Goal: Task Accomplishment & Management: Complete application form

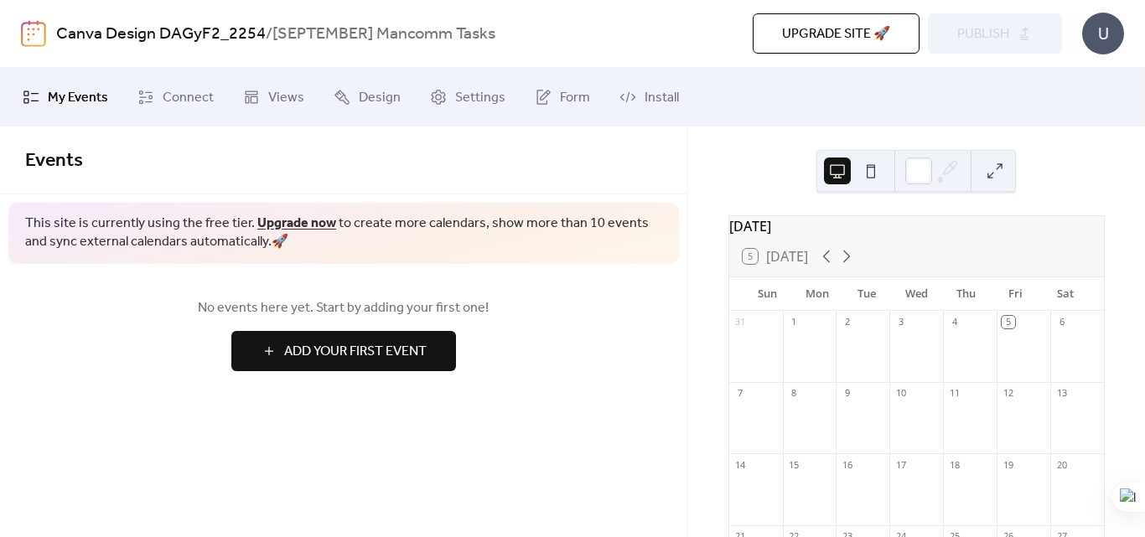
click at [352, 349] on span "Add Your First Event" at bounding box center [355, 352] width 142 height 20
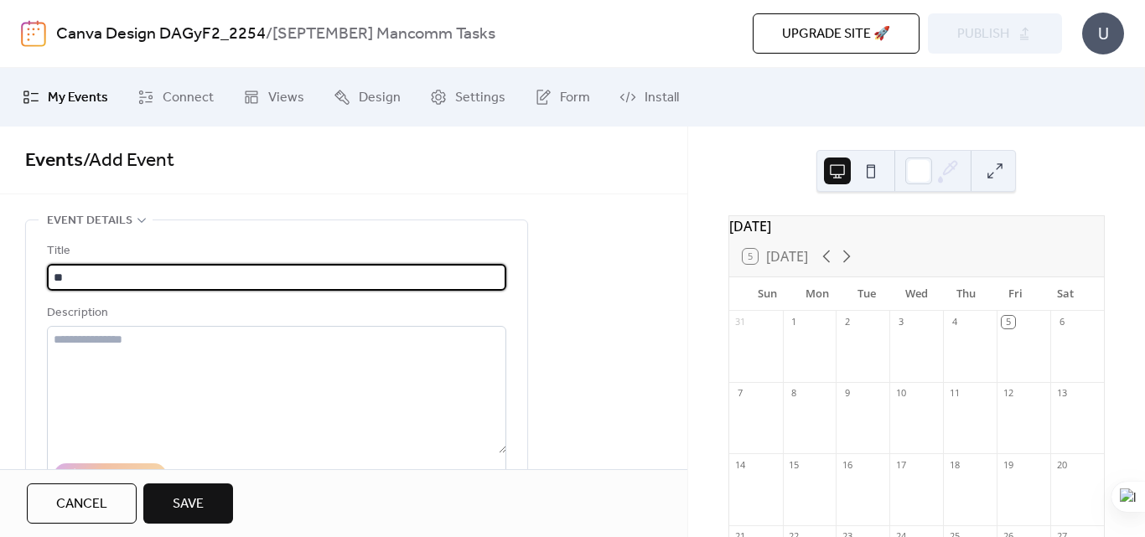
type input "*"
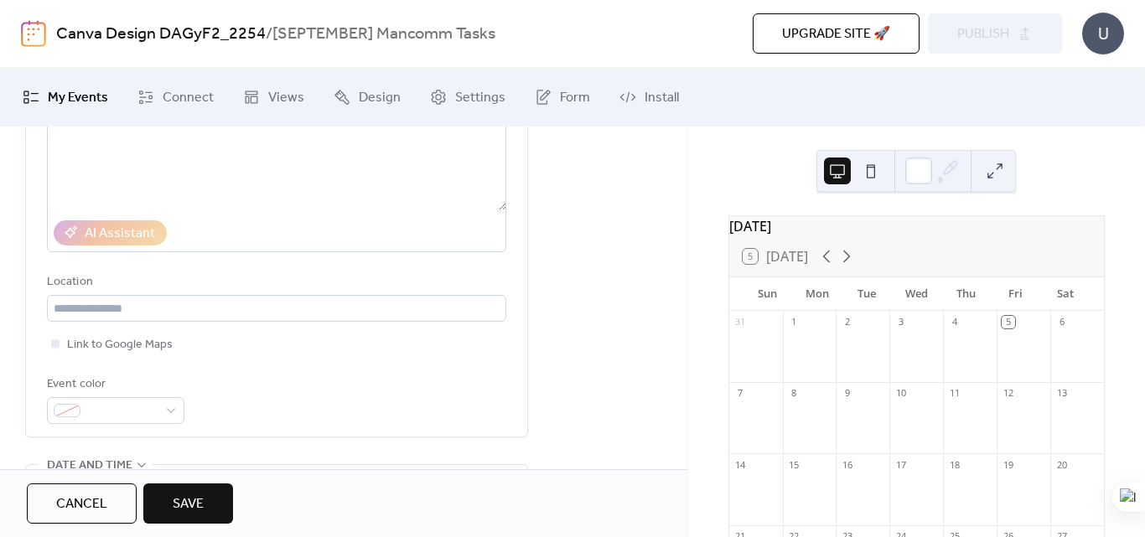
scroll to position [260, 0]
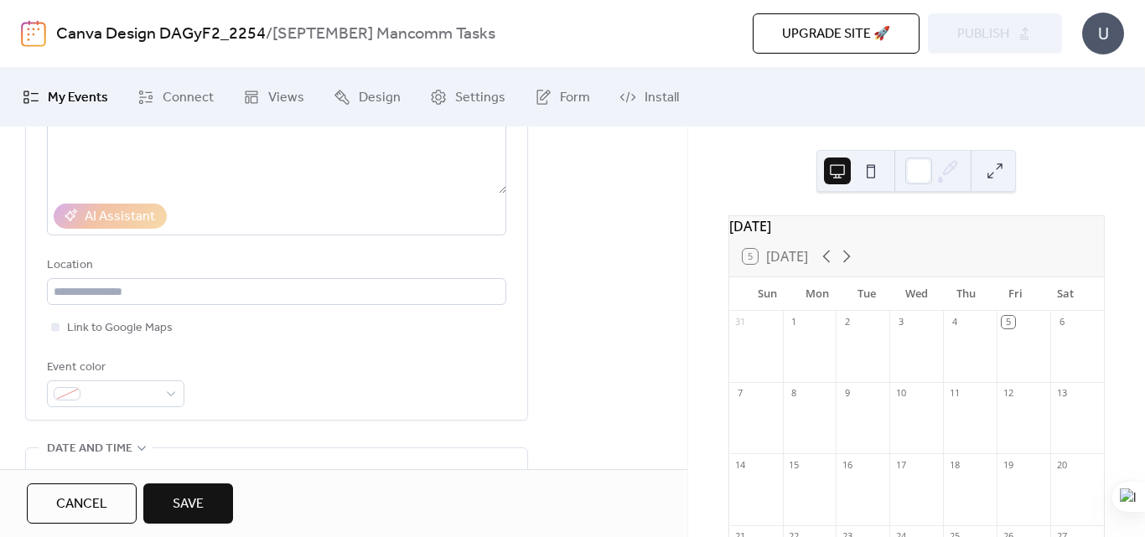
type input "**********"
click at [904, 471] on div "17" at bounding box center [900, 464] width 13 height 13
click at [948, 471] on div "18" at bounding box center [954, 464] width 13 height 13
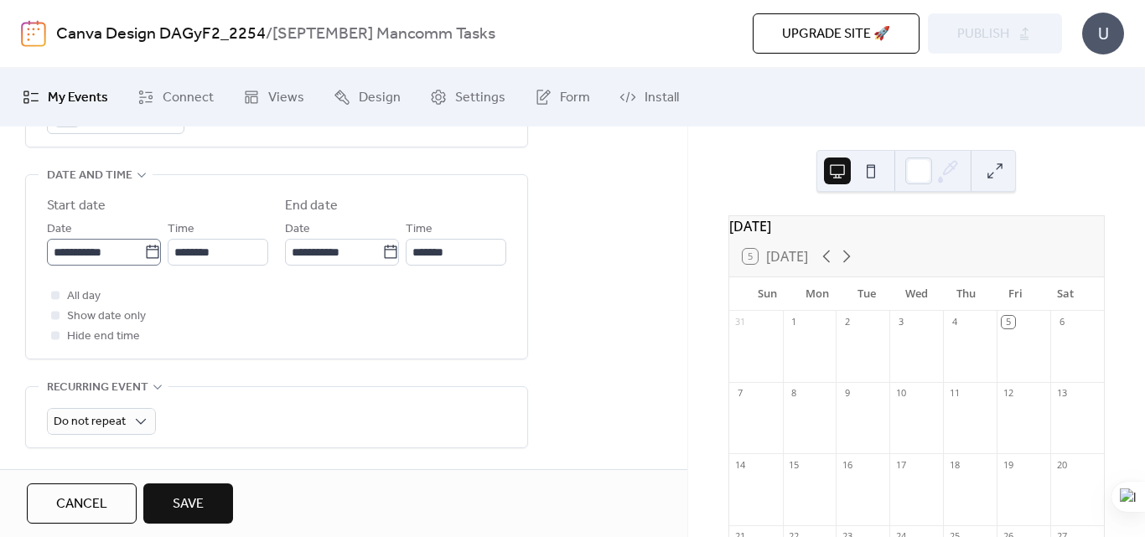
click at [149, 251] on icon at bounding box center [152, 252] width 17 height 17
click at [144, 251] on input "**********" at bounding box center [95, 252] width 97 height 27
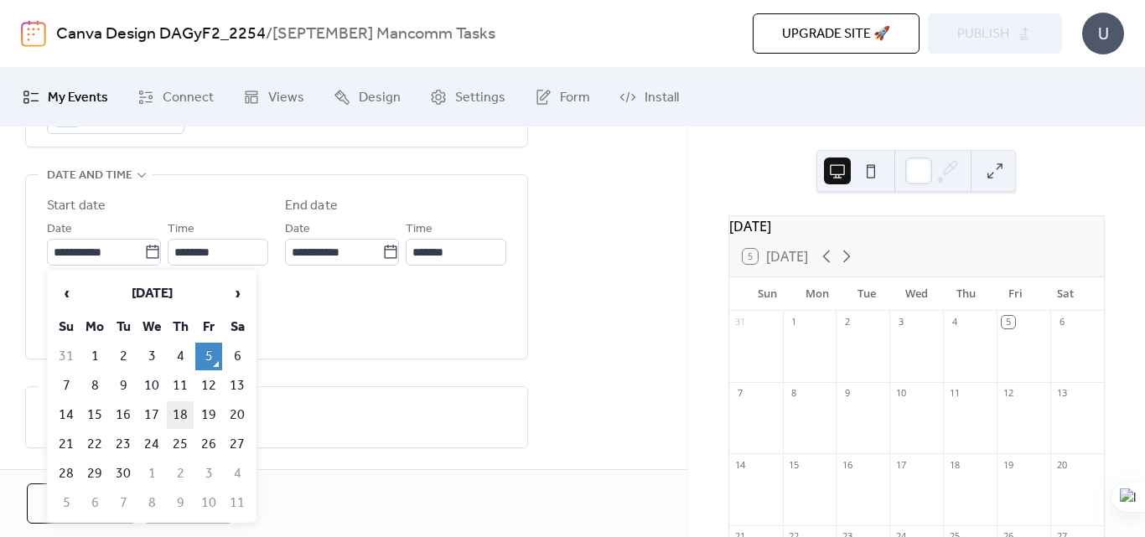
click at [174, 417] on td "18" at bounding box center [180, 415] width 27 height 28
type input "**********"
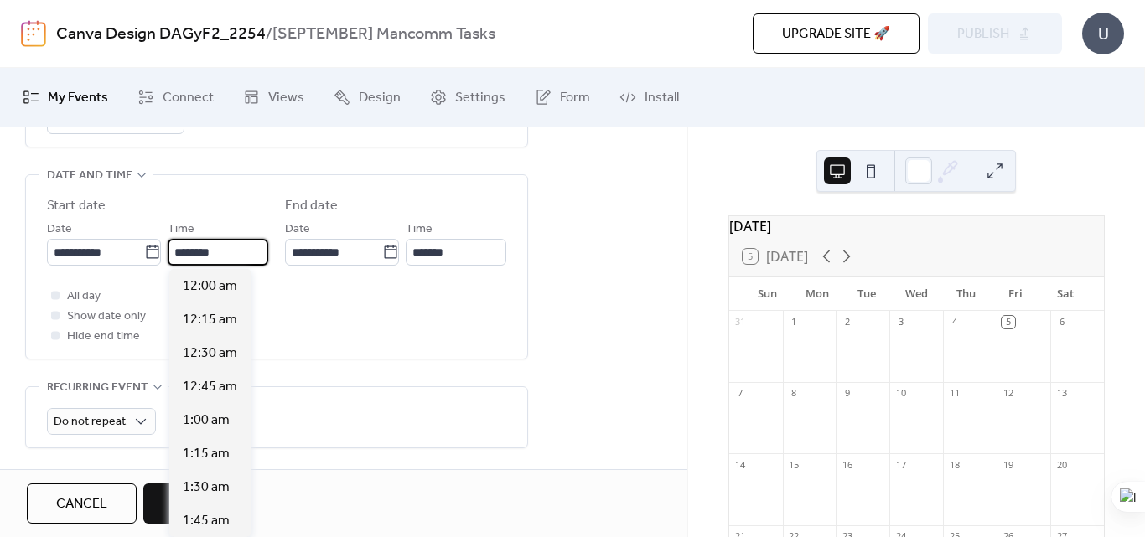
scroll to position [1609, 0]
drag, startPoint x: 237, startPoint y: 249, endPoint x: 185, endPoint y: 251, distance: 52.0
click at [185, 251] on input "********" at bounding box center [218, 252] width 101 height 27
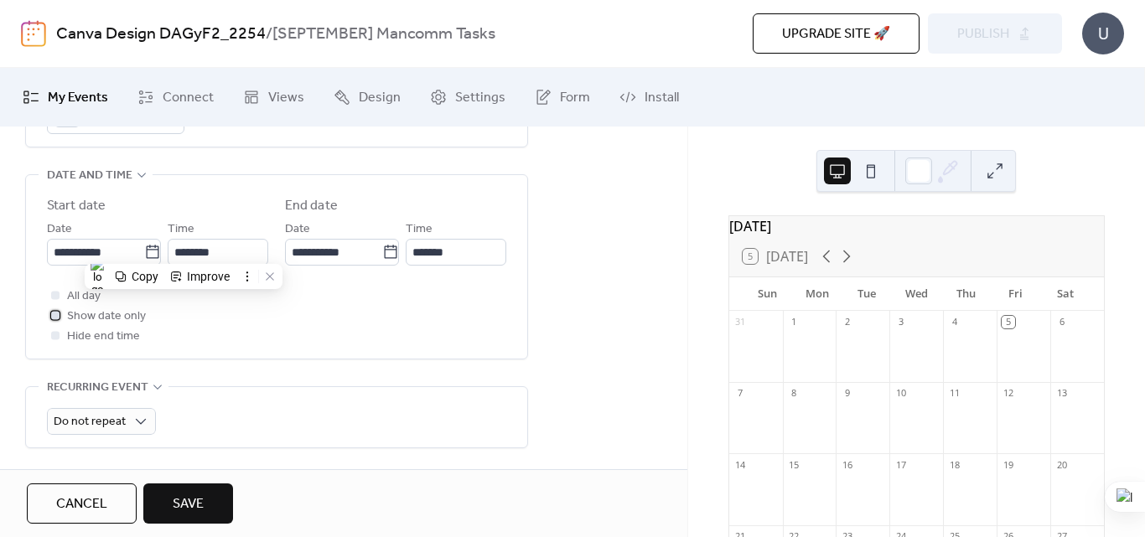
click at [58, 316] on div at bounding box center [55, 315] width 8 height 8
click at [54, 293] on div at bounding box center [55, 295] width 8 height 8
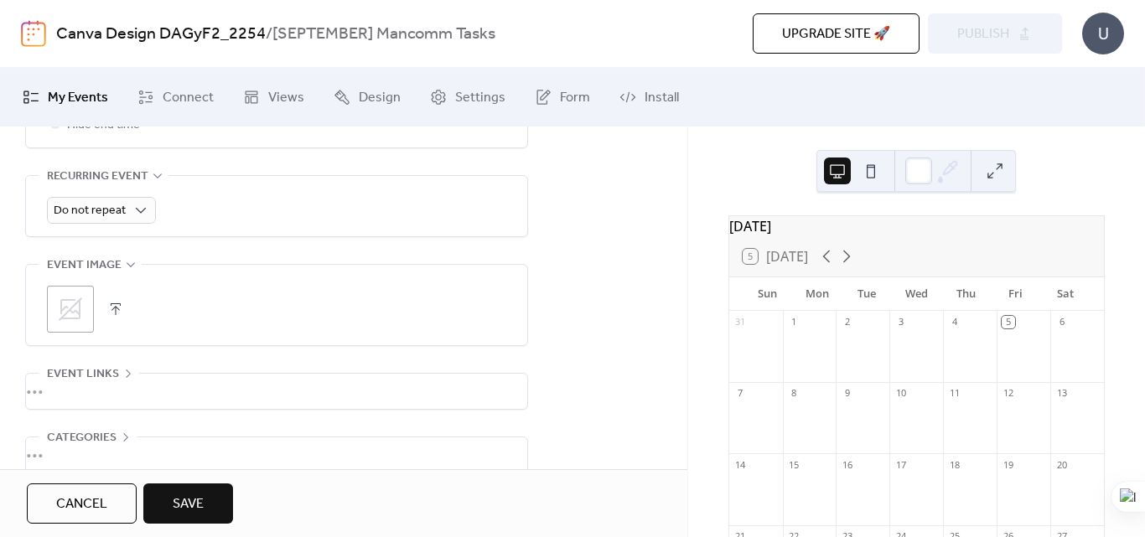
scroll to position [754, 0]
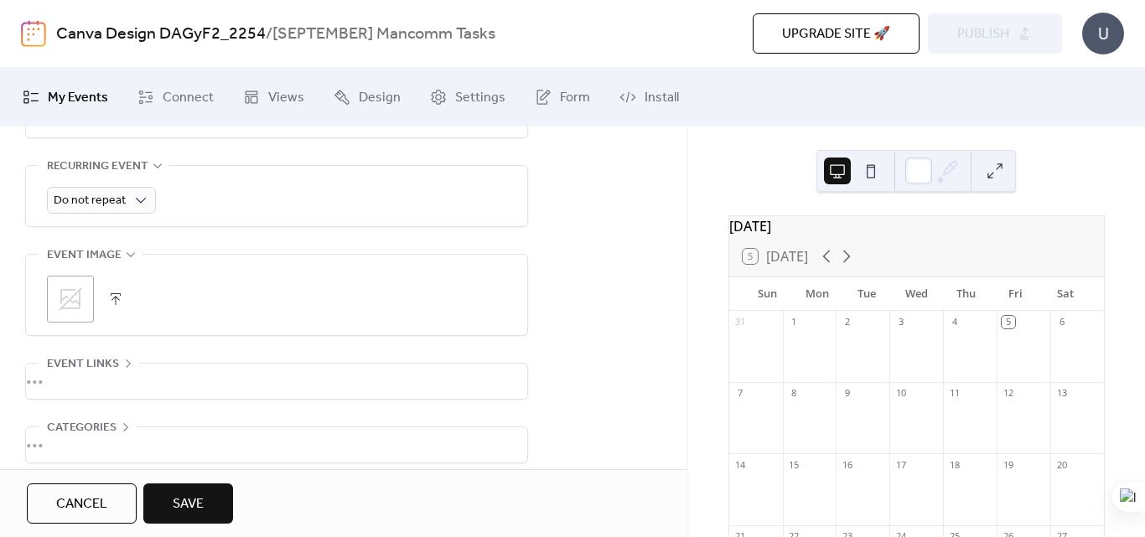
click at [200, 500] on span "Save" at bounding box center [188, 505] width 31 height 20
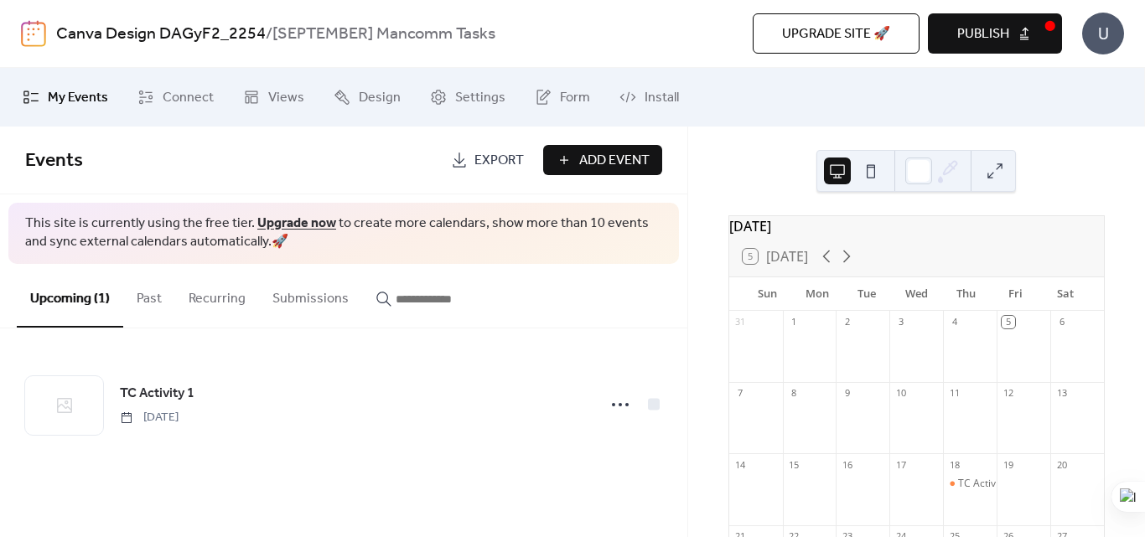
click at [570, 158] on button "Add Event" at bounding box center [602, 160] width 119 height 30
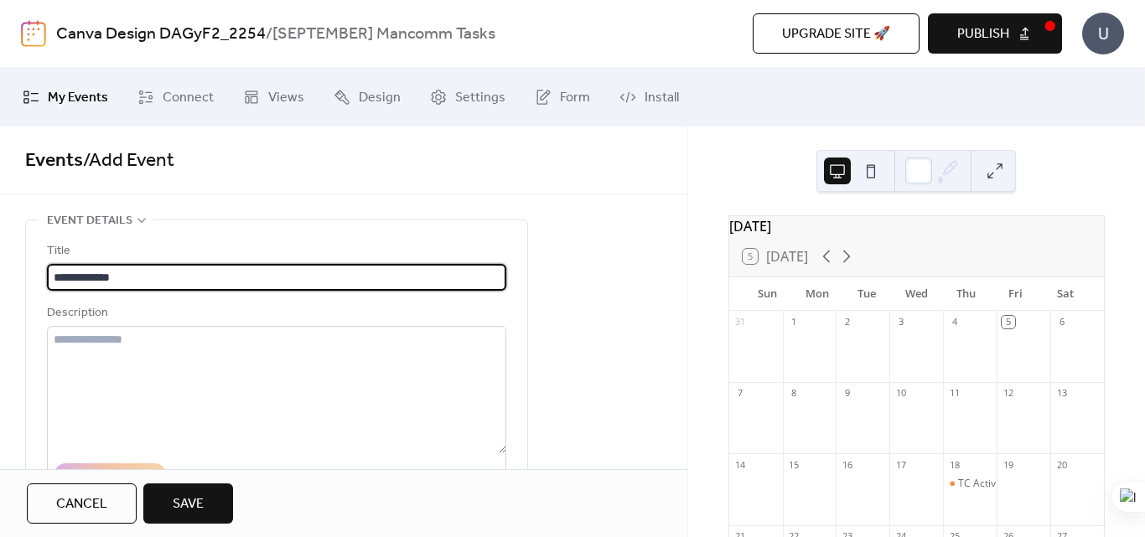
click at [87, 276] on input "**********" at bounding box center [276, 277] width 459 height 27
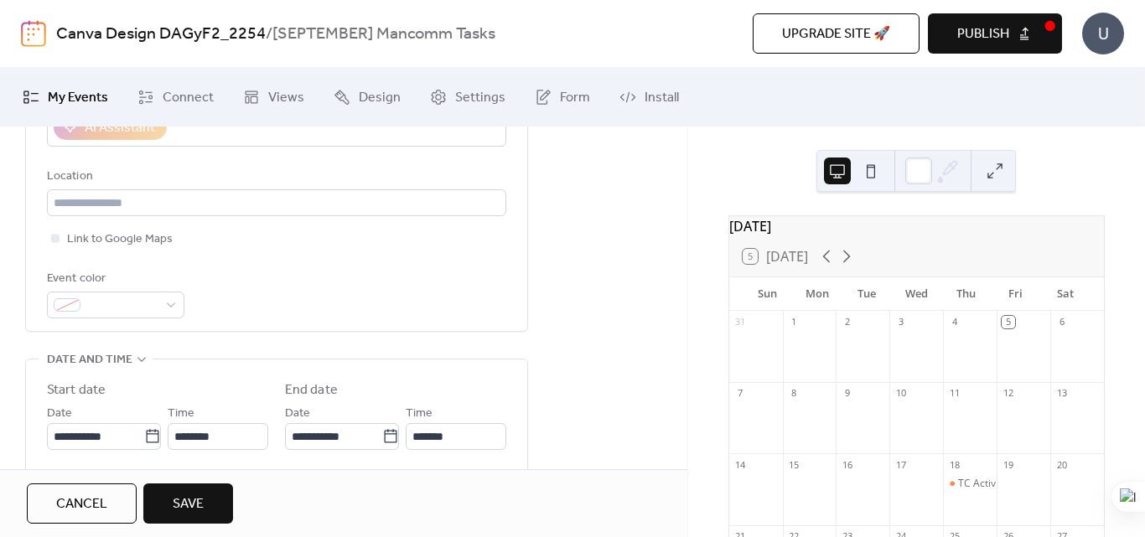
scroll to position [350, 0]
type input "**********"
click at [85, 436] on input "**********" at bounding box center [95, 435] width 97 height 27
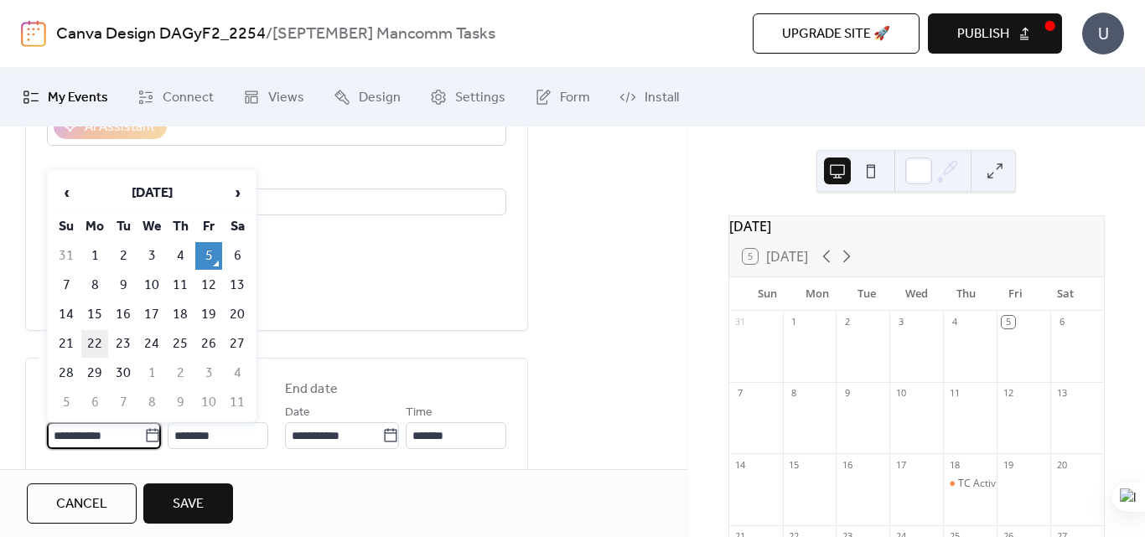
click at [93, 342] on td "22" at bounding box center [94, 344] width 27 height 28
type input "**********"
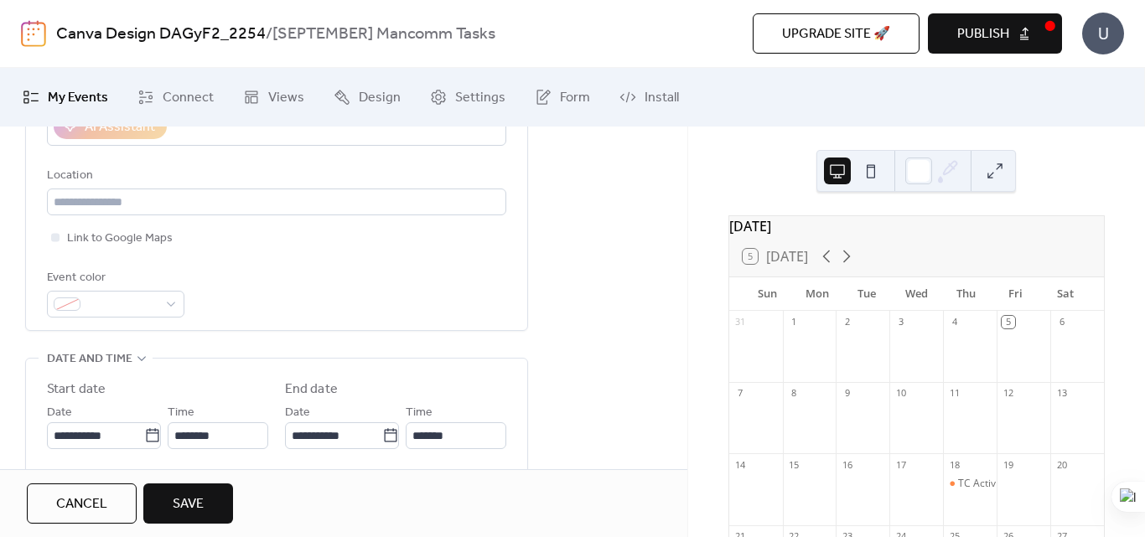
scroll to position [555, 0]
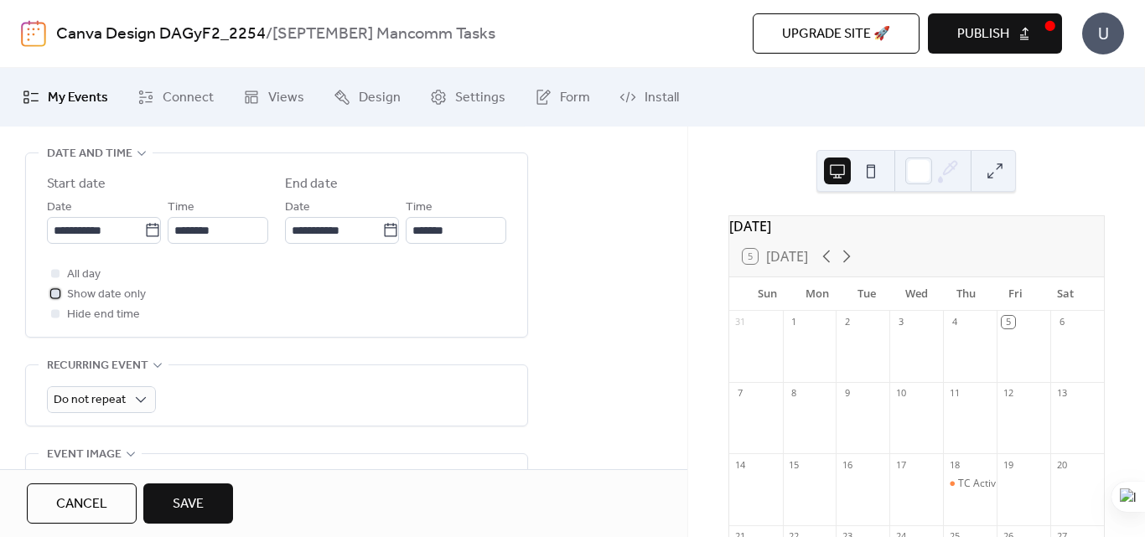
click at [58, 295] on div at bounding box center [55, 293] width 8 height 8
click at [180, 505] on span "Save" at bounding box center [188, 505] width 31 height 20
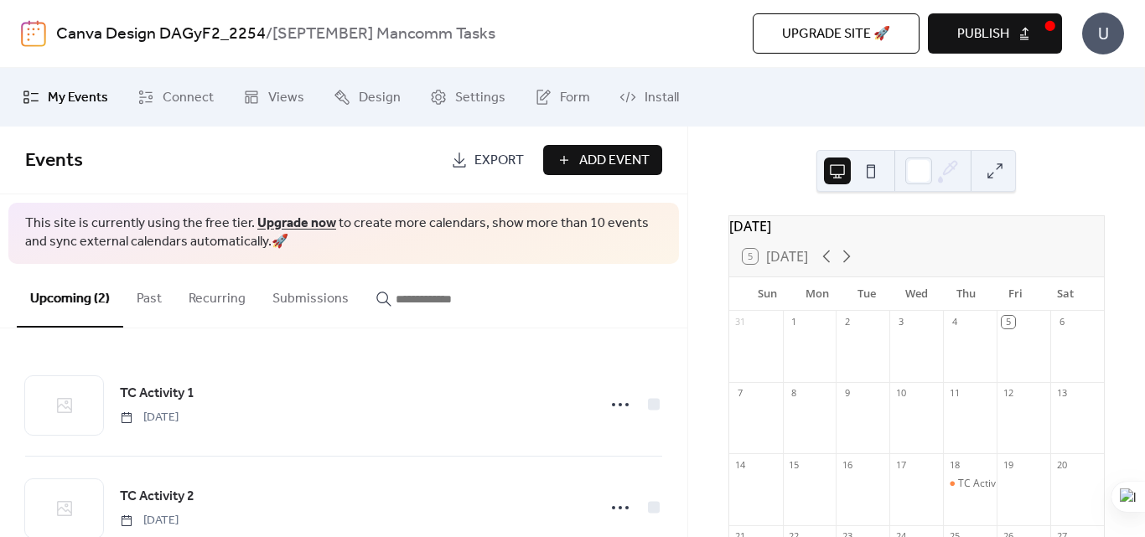
scroll to position [47, 0]
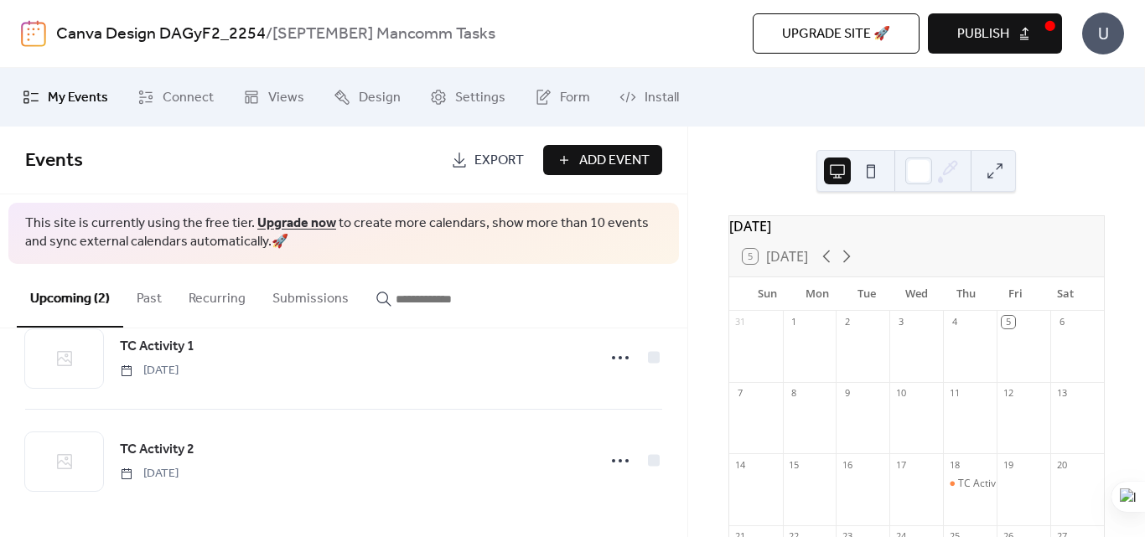
click at [605, 158] on span "Add Event" at bounding box center [614, 161] width 70 height 20
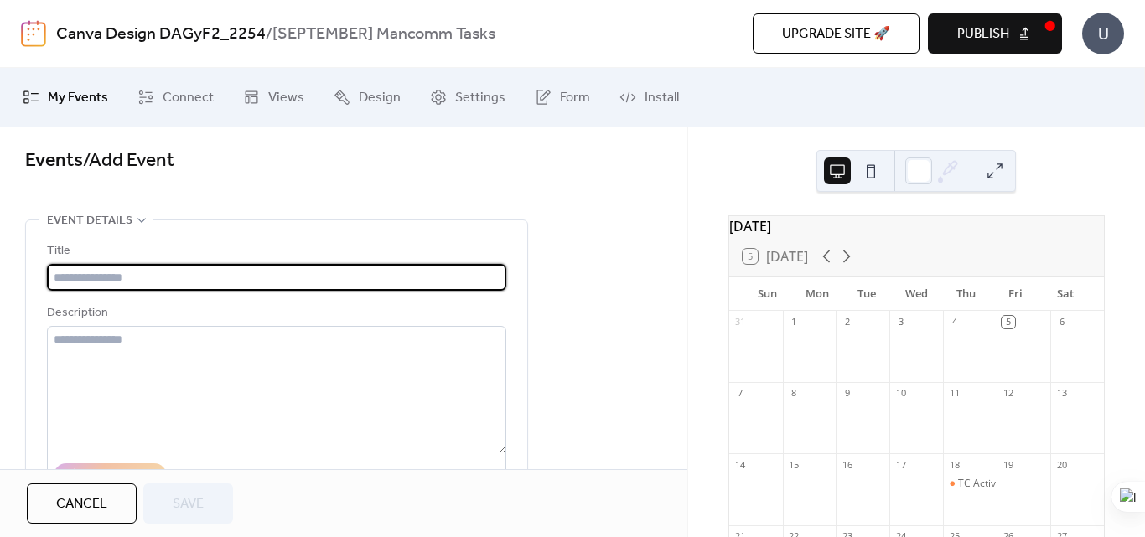
type input "*"
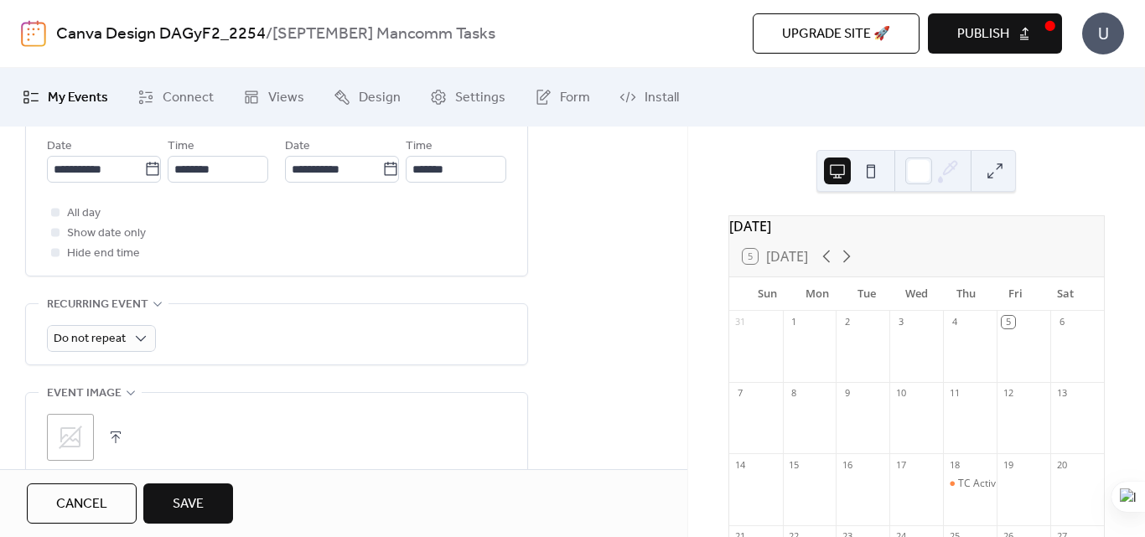
scroll to position [618, 0]
type input "**********"
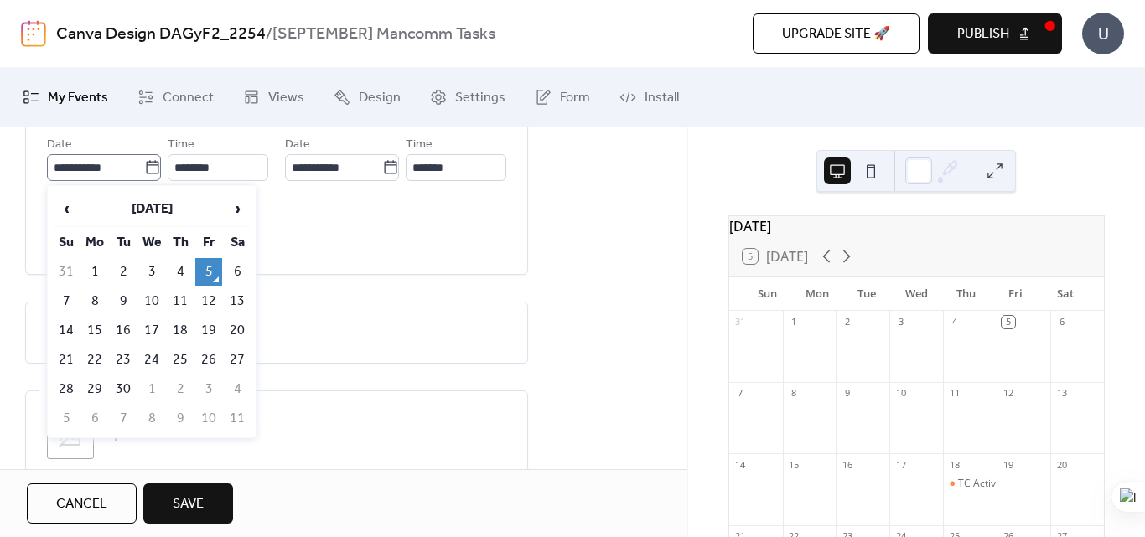
click at [147, 167] on icon at bounding box center [152, 167] width 17 height 17
click at [144, 167] on input "**********" at bounding box center [95, 167] width 97 height 27
click at [207, 363] on td "26" at bounding box center [208, 360] width 27 height 28
type input "**********"
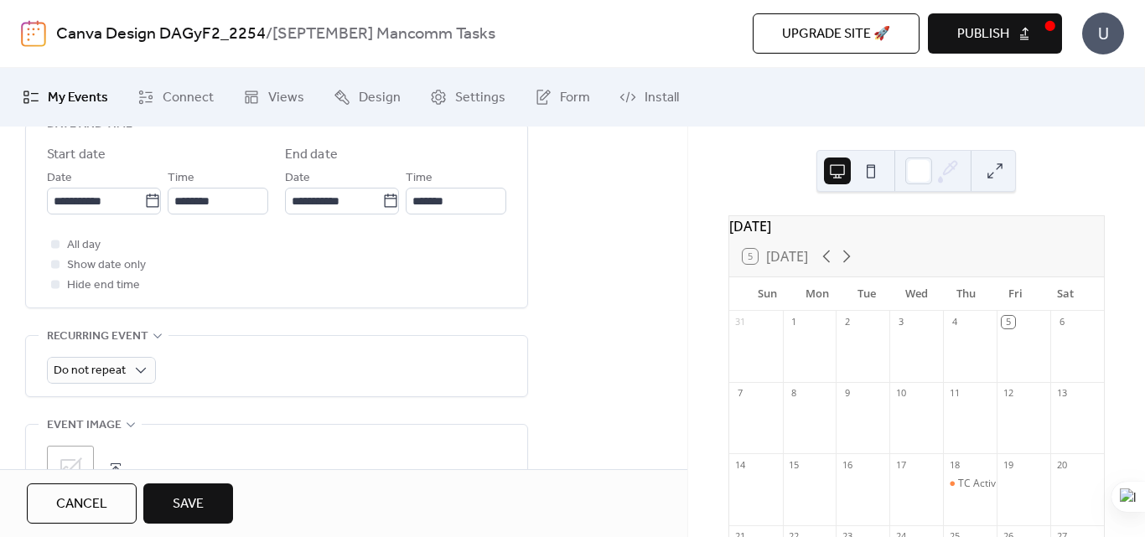
scroll to position [583, 0]
click at [57, 267] on div at bounding box center [55, 265] width 8 height 8
click at [203, 505] on span "Save" at bounding box center [188, 505] width 31 height 20
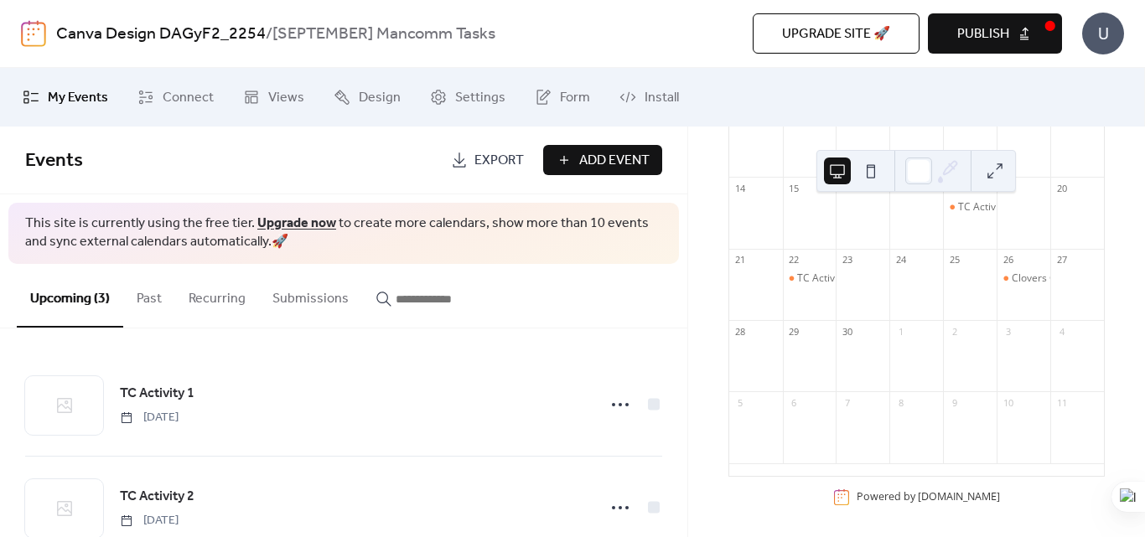
scroll to position [291, 0]
click at [998, 36] on span "Publish" at bounding box center [983, 34] width 52 height 20
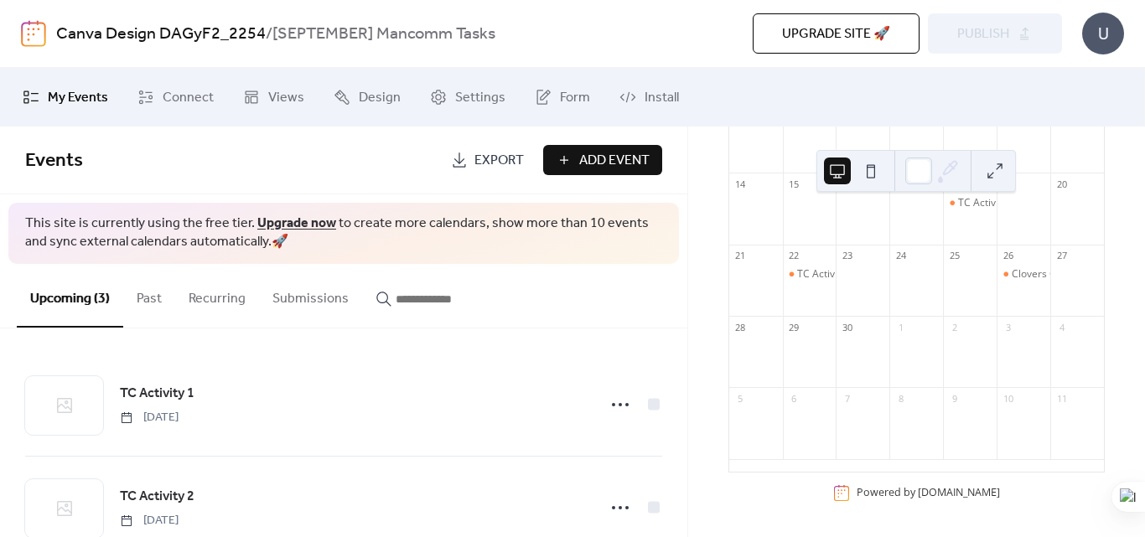
click at [496, 161] on span "Export" at bounding box center [498, 161] width 49 height 20
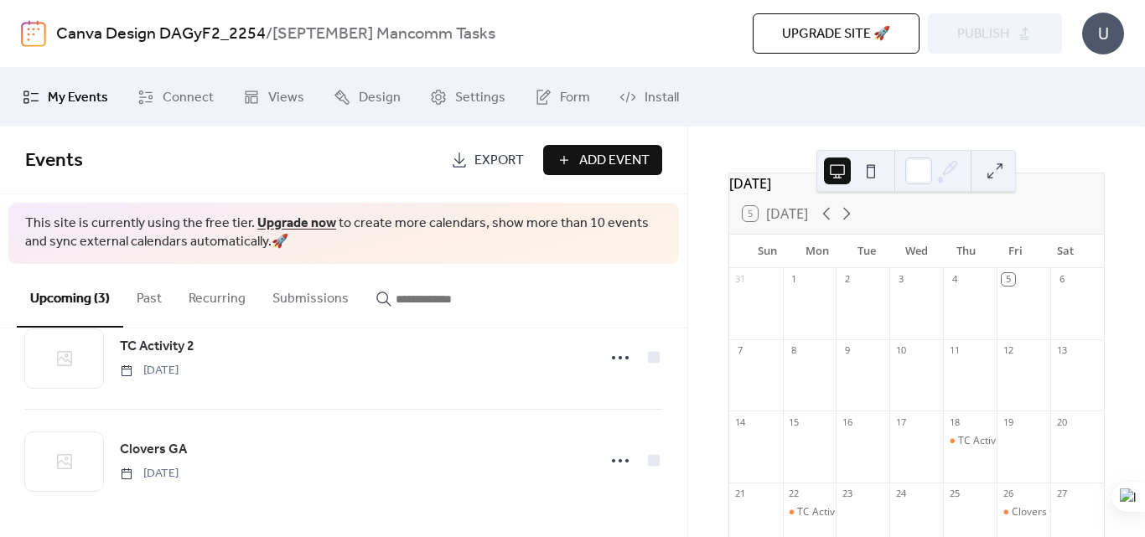
scroll to position [22, 0]
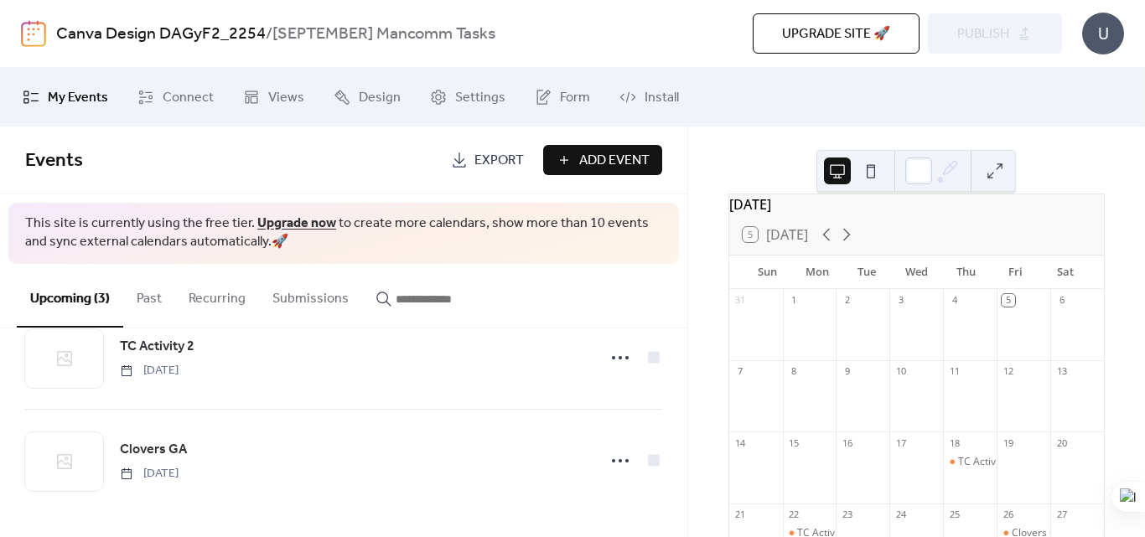
click at [831, 174] on button at bounding box center [837, 171] width 27 height 27
click at [867, 169] on button at bounding box center [870, 171] width 27 height 27
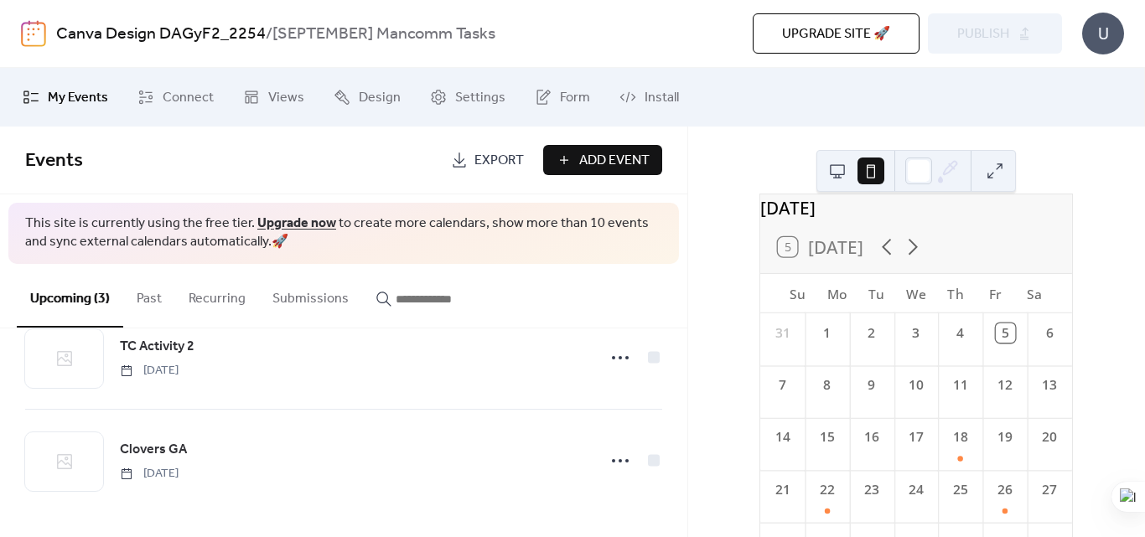
scroll to position [191, 0]
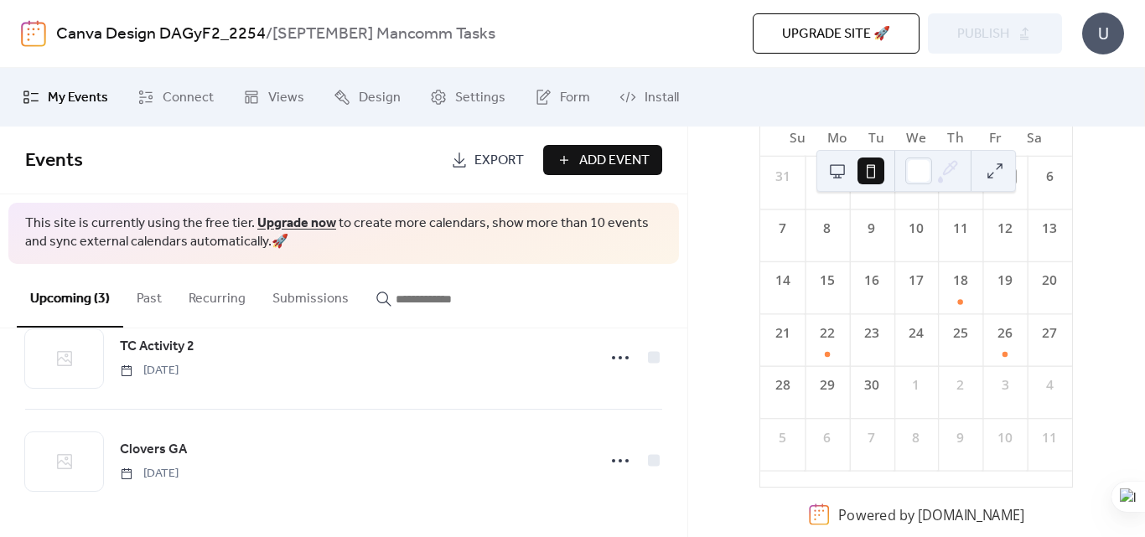
click at [837, 171] on button at bounding box center [837, 171] width 27 height 27
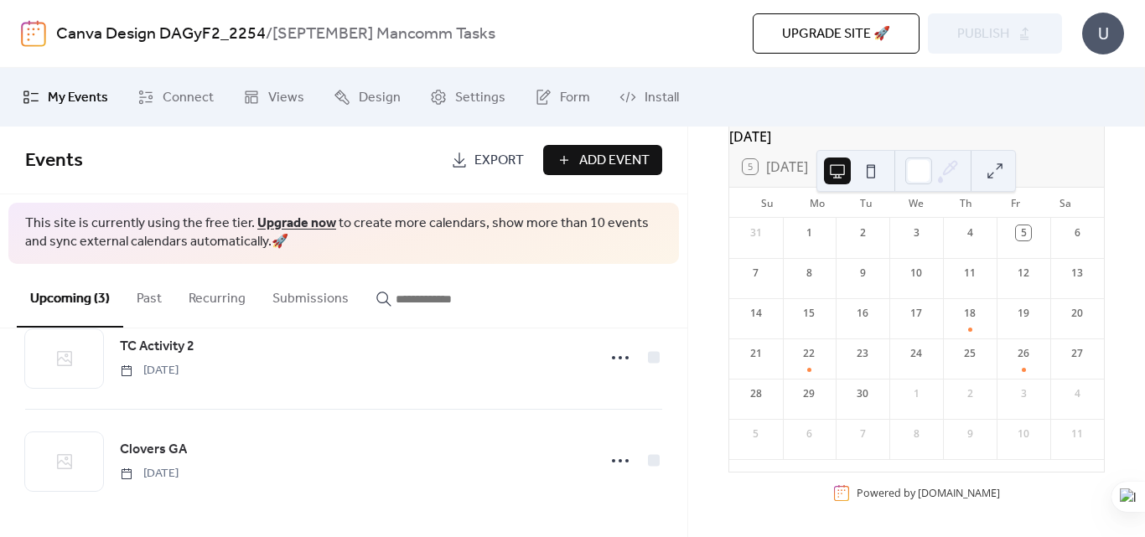
scroll to position [100, 0]
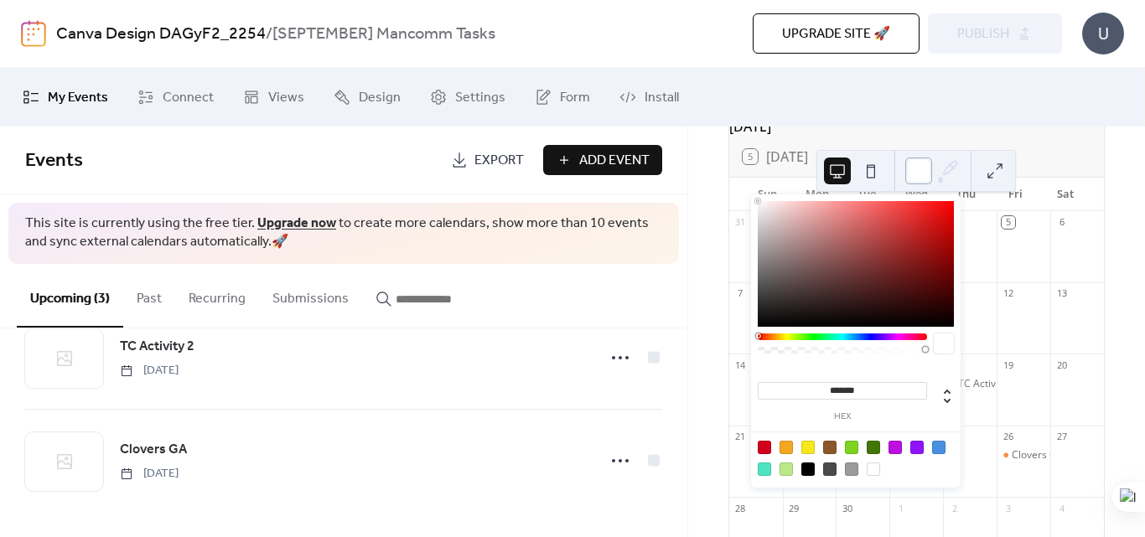
click at [918, 174] on div at bounding box center [918, 171] width 27 height 27
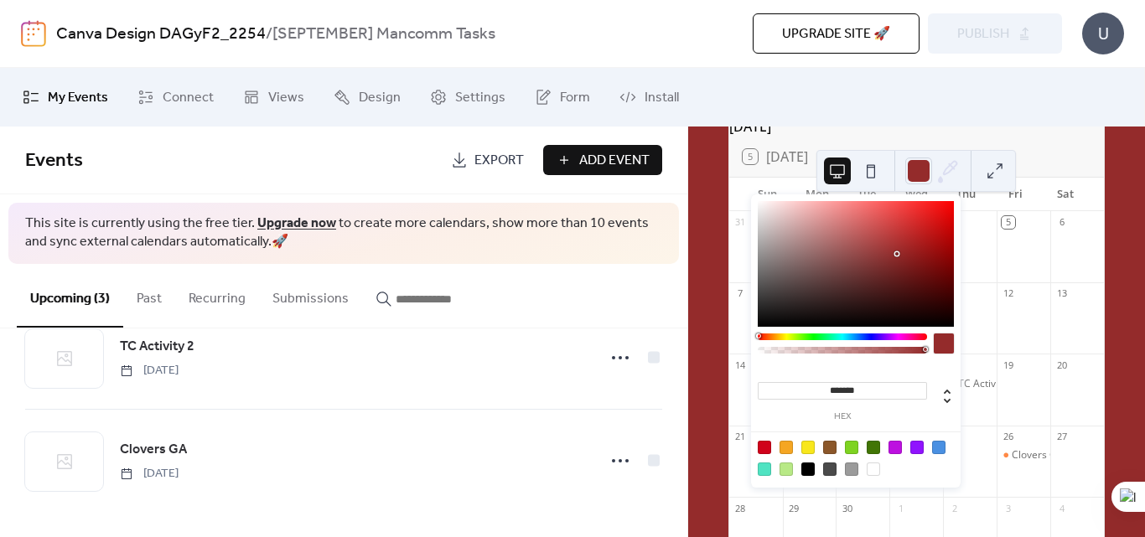
click at [898, 254] on div at bounding box center [856, 264] width 196 height 126
click at [851, 448] on div at bounding box center [851, 447] width 13 height 13
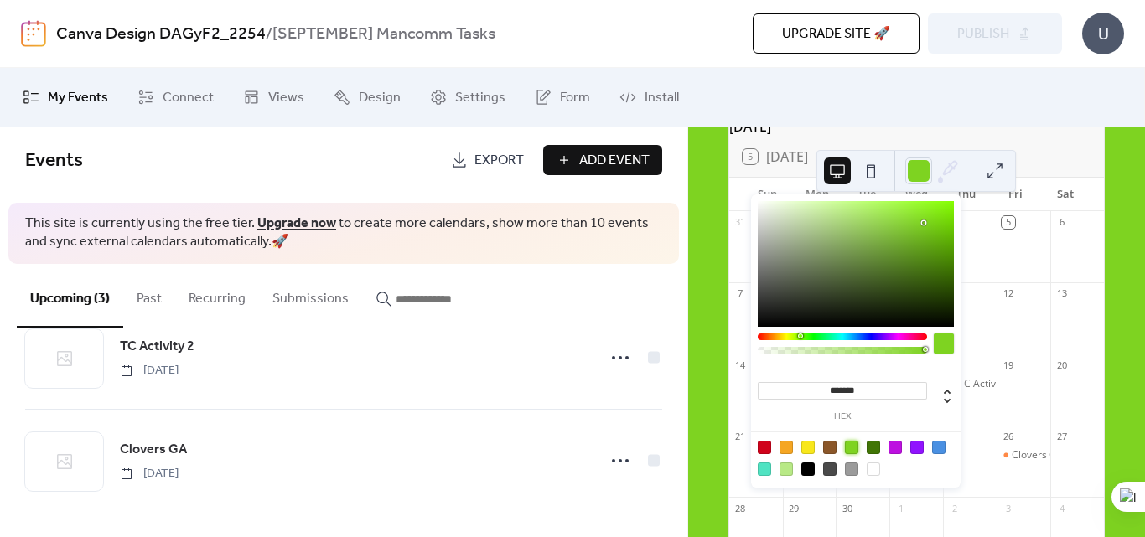
click at [873, 447] on div at bounding box center [873, 447] width 13 height 13
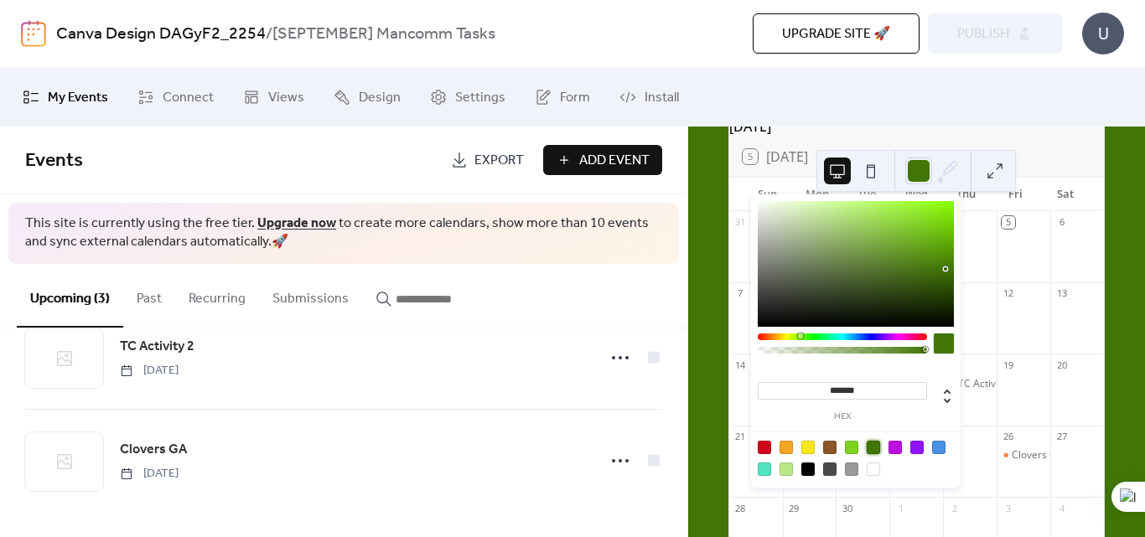
type input "*******"
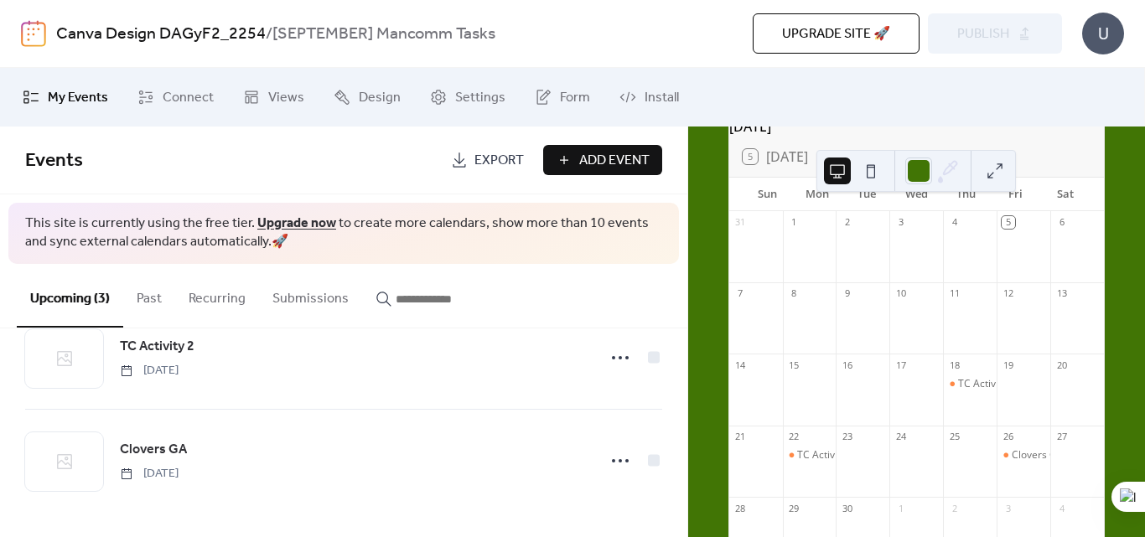
click at [994, 161] on button at bounding box center [995, 171] width 27 height 27
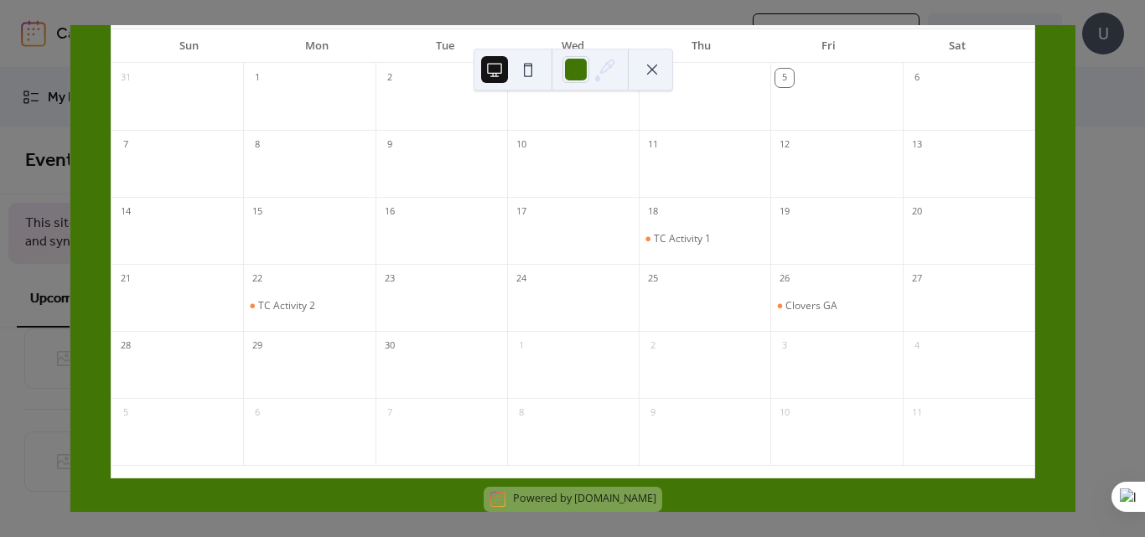
scroll to position [126, 0]
click at [655, 66] on button at bounding box center [652, 69] width 27 height 27
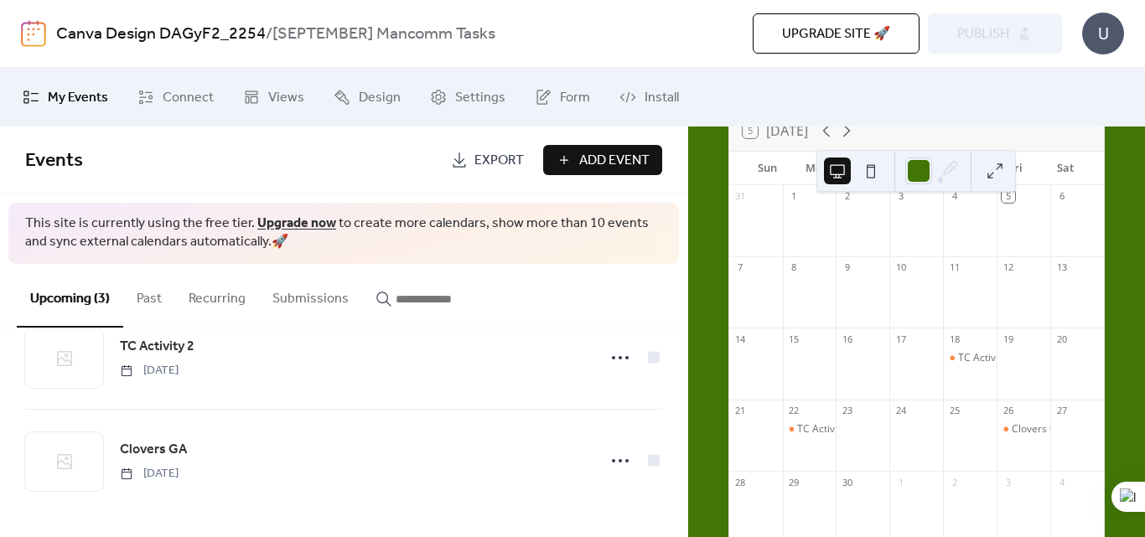
scroll to position [156, 0]
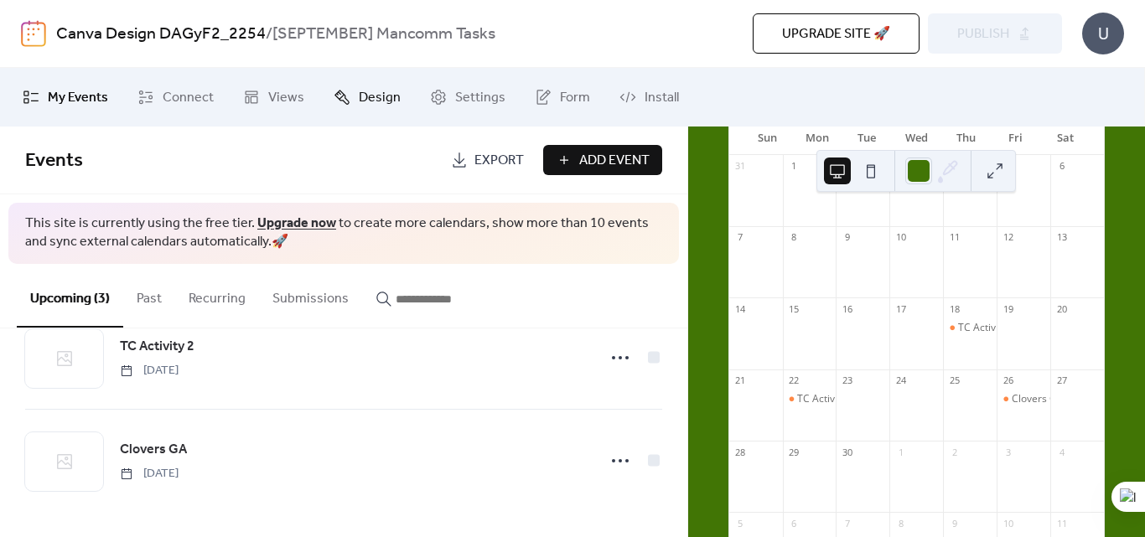
click at [359, 100] on span "Design" at bounding box center [380, 98] width 42 height 20
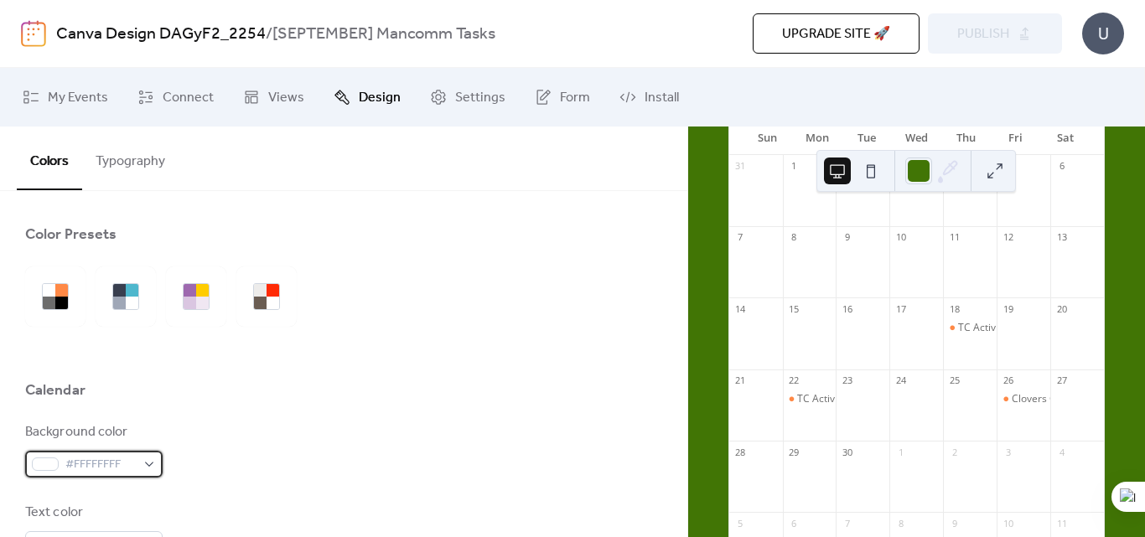
click at [144, 467] on div "#FFFFFFFF" at bounding box center [93, 464] width 137 height 27
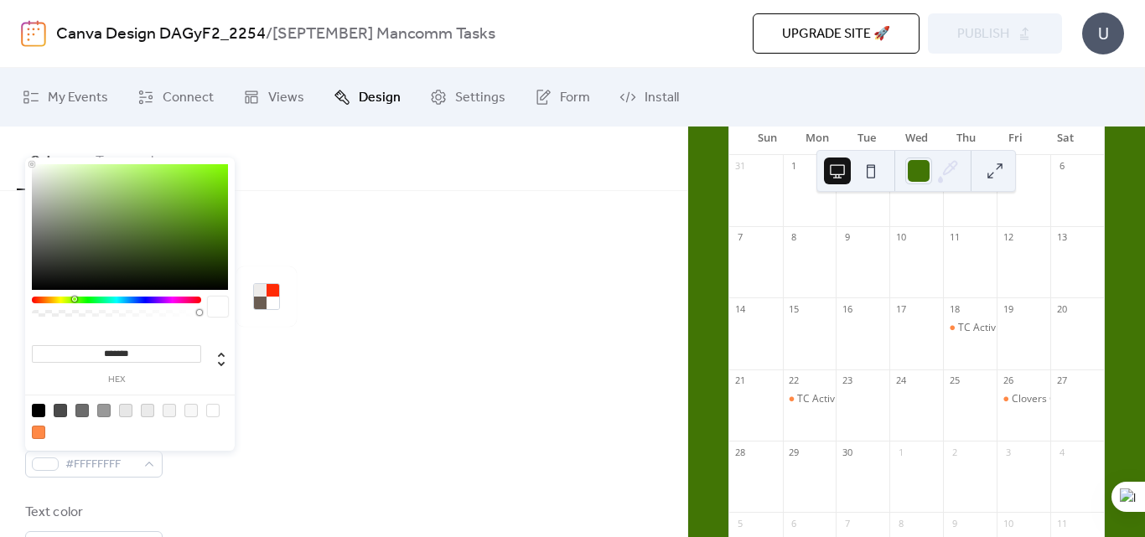
click at [74, 300] on div at bounding box center [116, 300] width 169 height 7
click at [151, 191] on div at bounding box center [130, 227] width 196 height 126
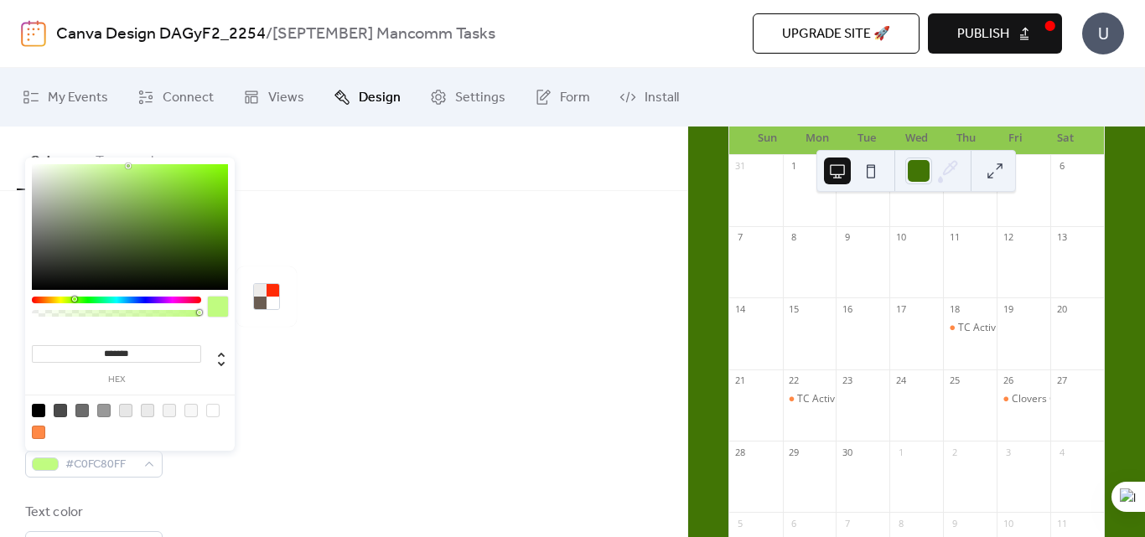
drag, startPoint x: 145, startPoint y: 181, endPoint x: 128, endPoint y: 166, distance: 22.6
click at [128, 166] on div at bounding box center [130, 227] width 196 height 126
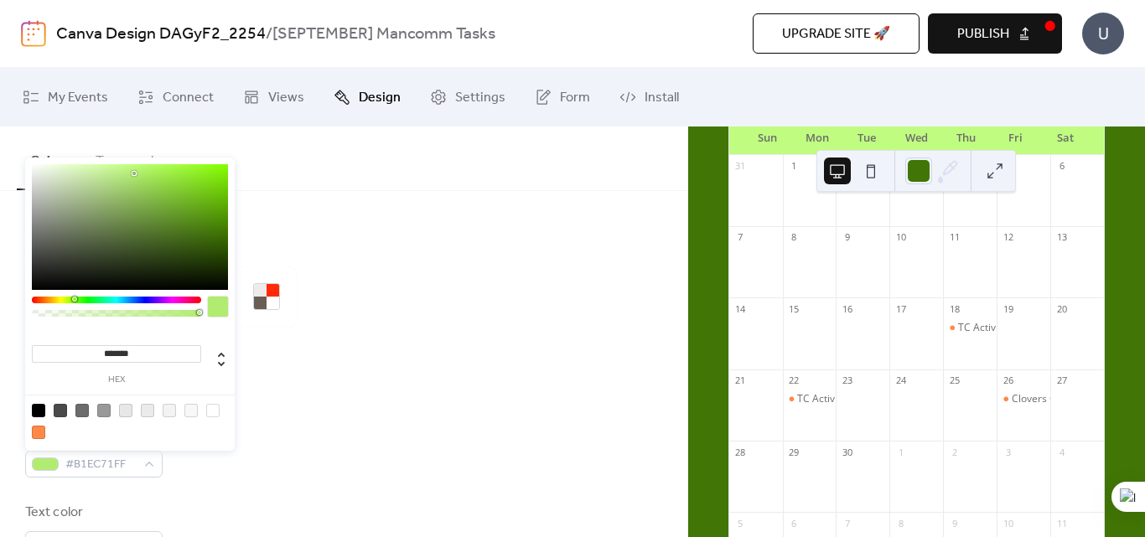
click at [134, 174] on div at bounding box center [130, 227] width 196 height 126
click at [137, 163] on div "******* hex" at bounding box center [130, 306] width 210 height 297
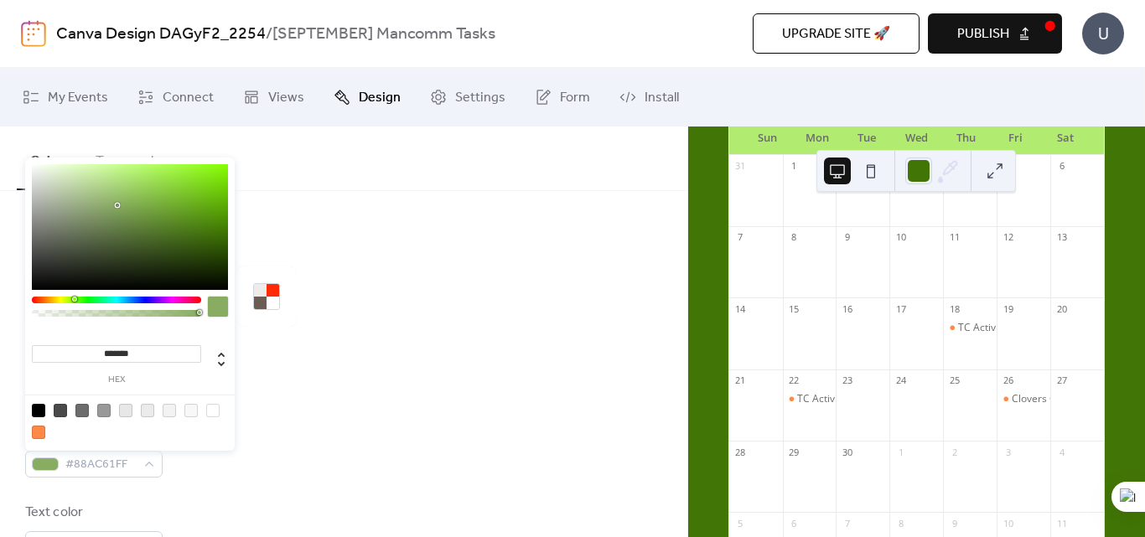
click at [117, 205] on div at bounding box center [130, 227] width 196 height 126
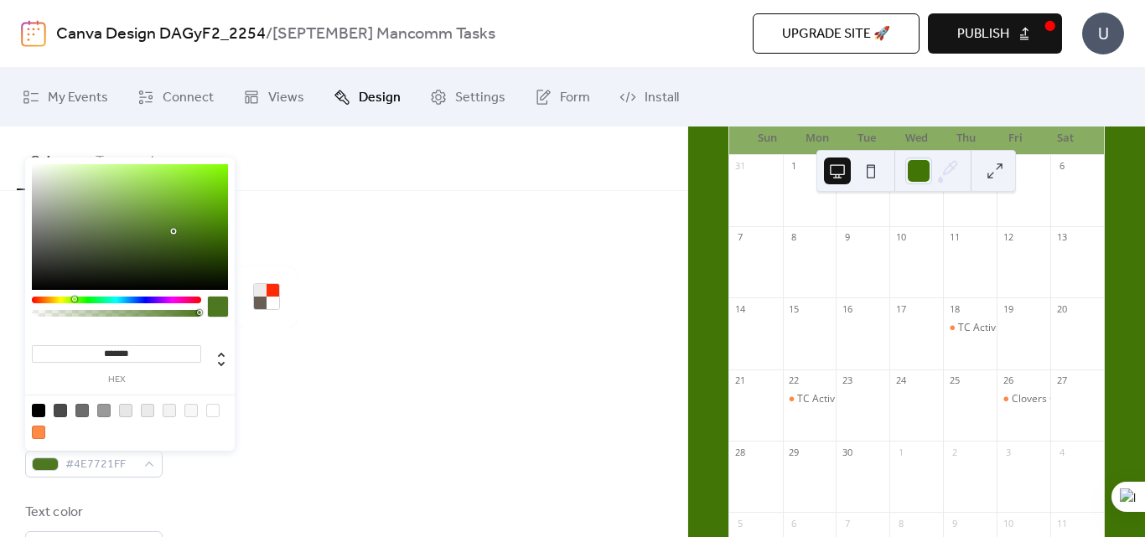
click at [174, 231] on div at bounding box center [130, 227] width 196 height 126
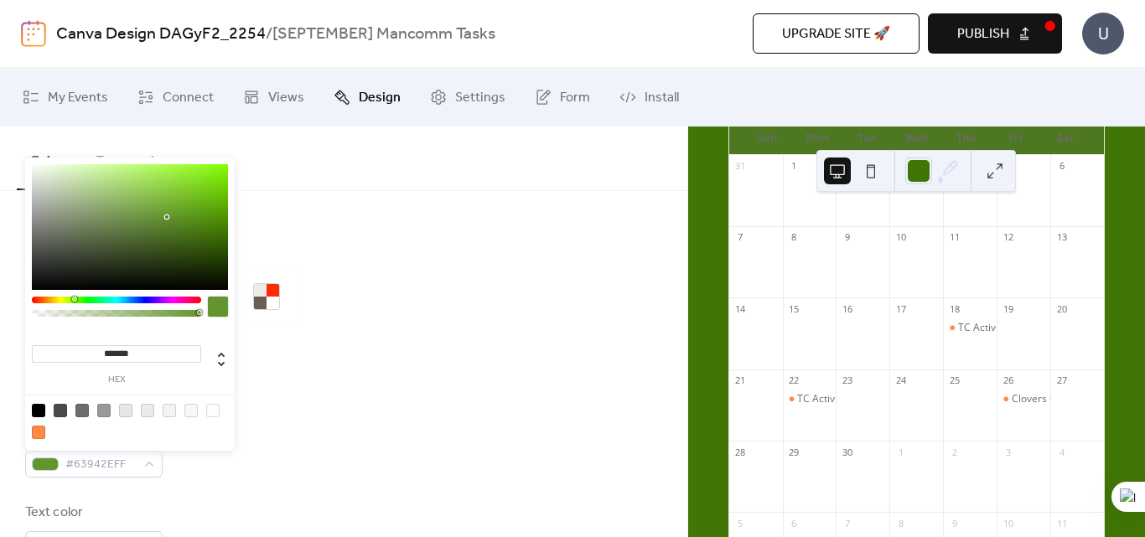
click at [167, 217] on div at bounding box center [130, 227] width 196 height 126
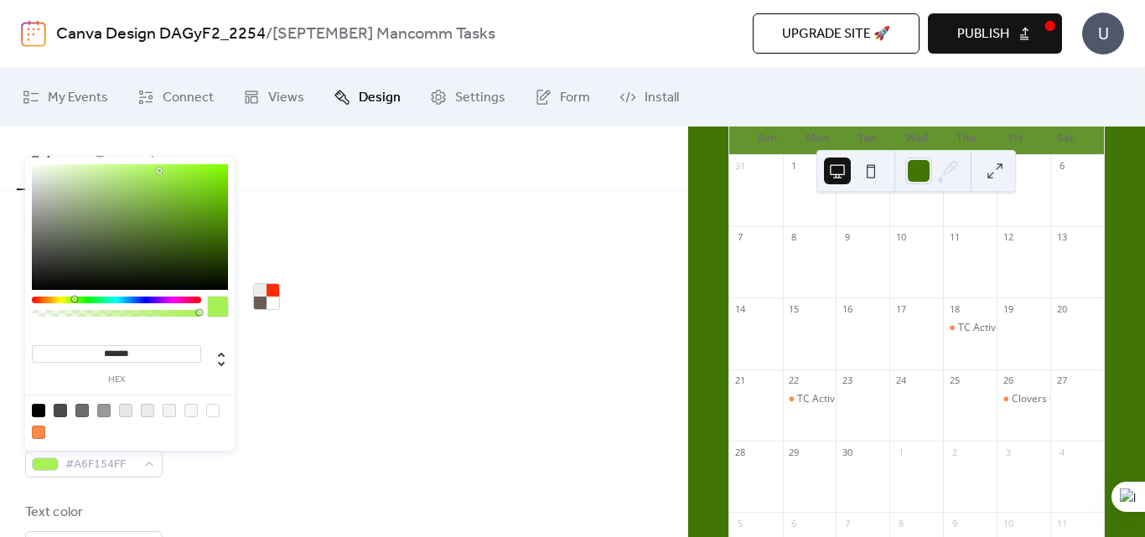
click at [160, 171] on div at bounding box center [130, 227] width 196 height 126
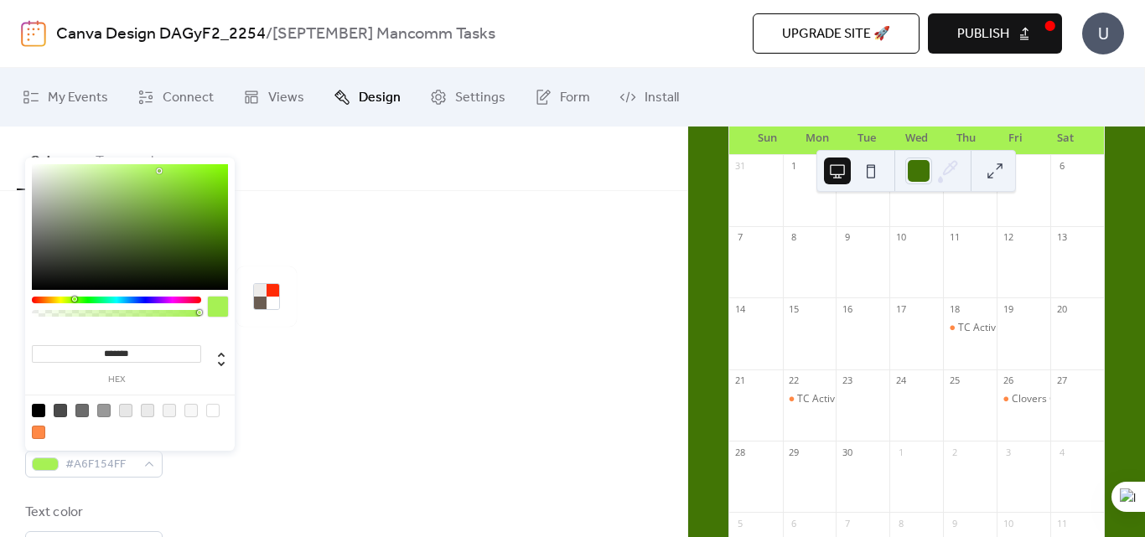
click at [222, 210] on div at bounding box center [130, 227] width 196 height 126
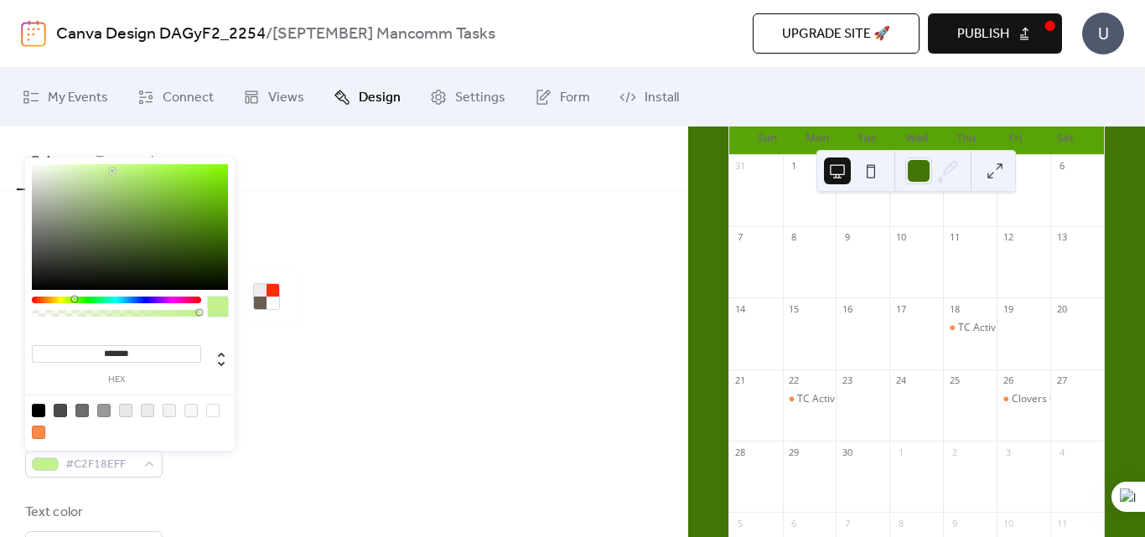
click at [112, 171] on div at bounding box center [130, 227] width 196 height 126
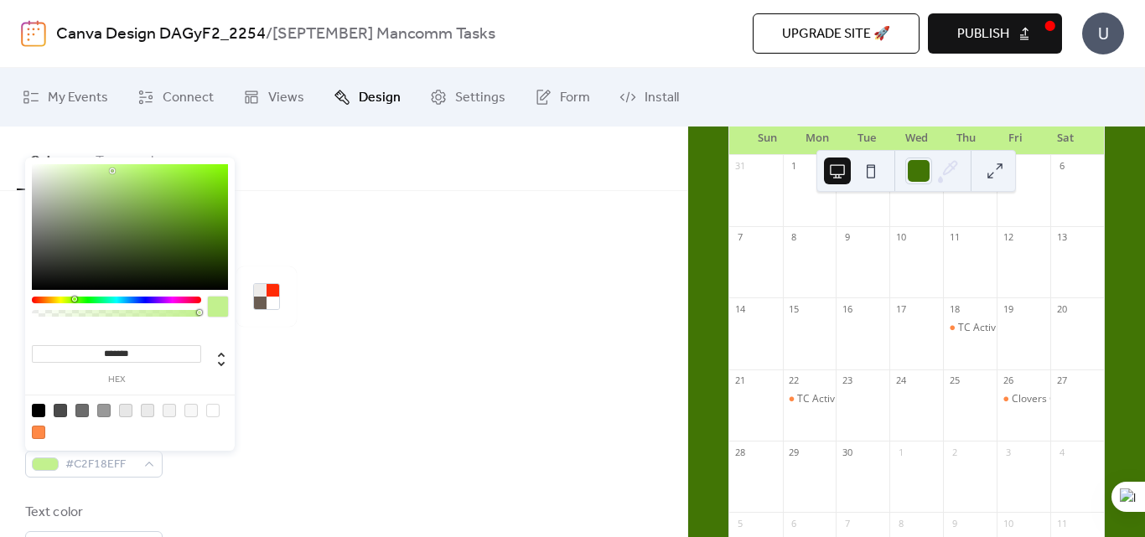
type input "*******"
click at [101, 185] on div at bounding box center [130, 227] width 196 height 126
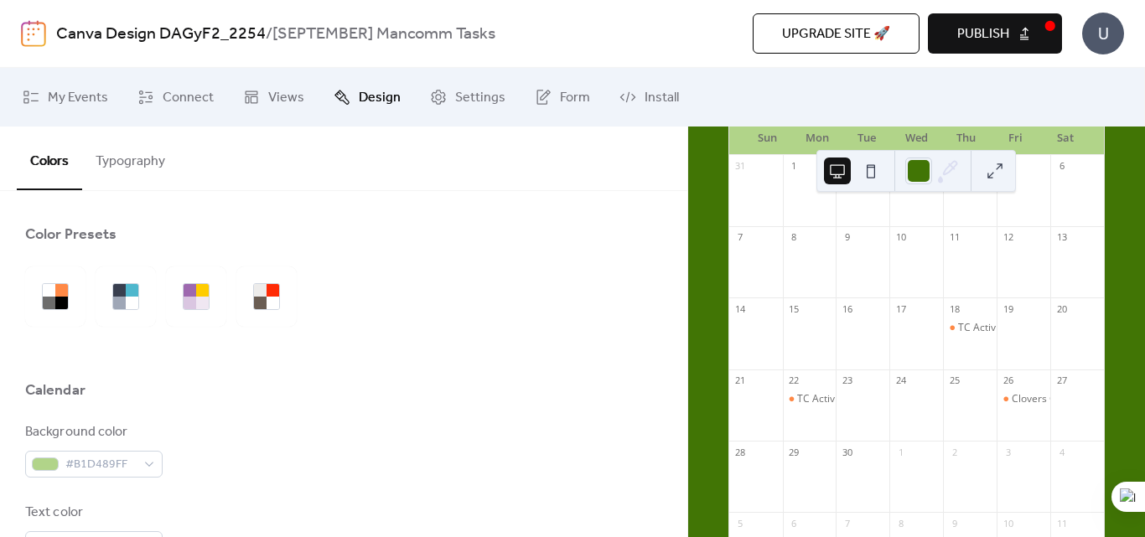
click at [383, 317] on div at bounding box center [343, 297] width 637 height 60
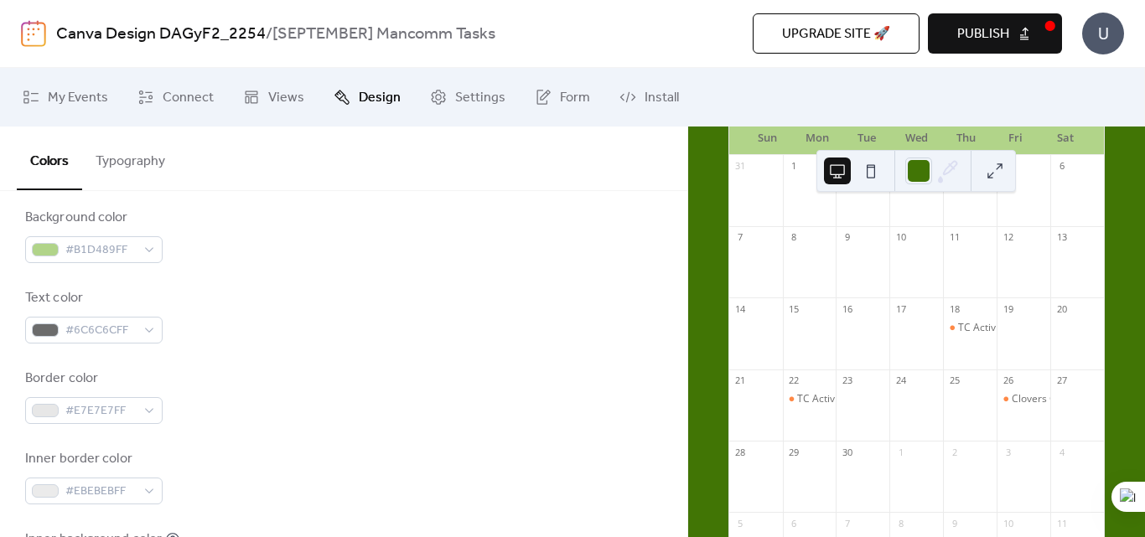
scroll to position [218, 0]
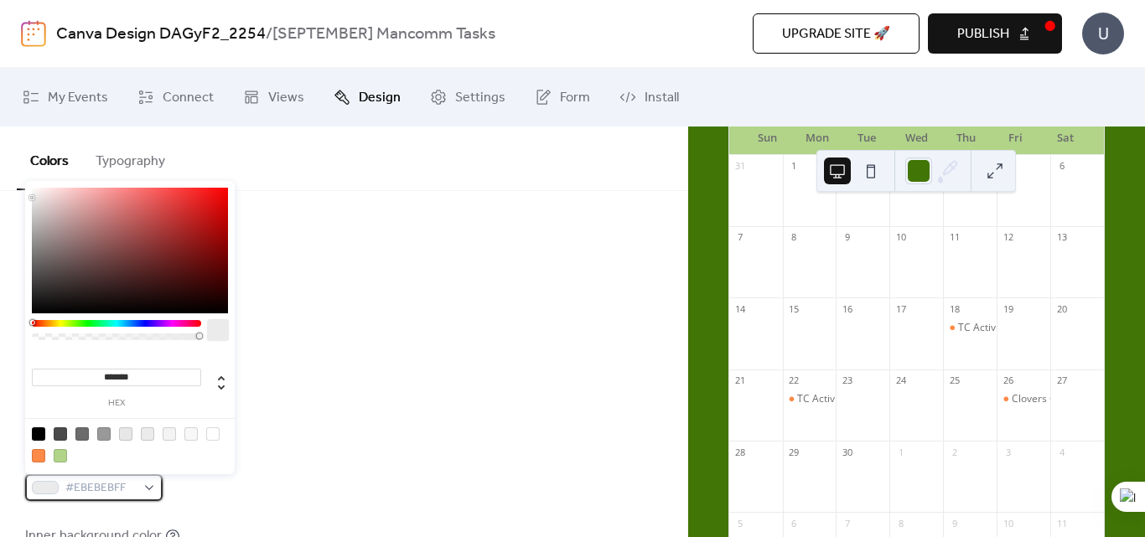
click at [143, 489] on div "#EBEBEBFF" at bounding box center [93, 487] width 137 height 27
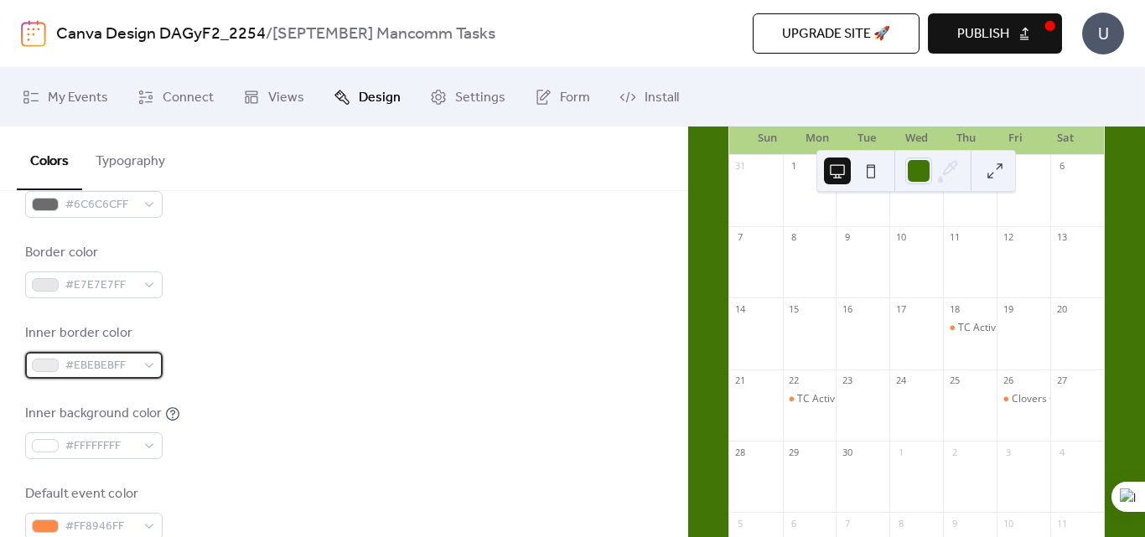
scroll to position [339, 0]
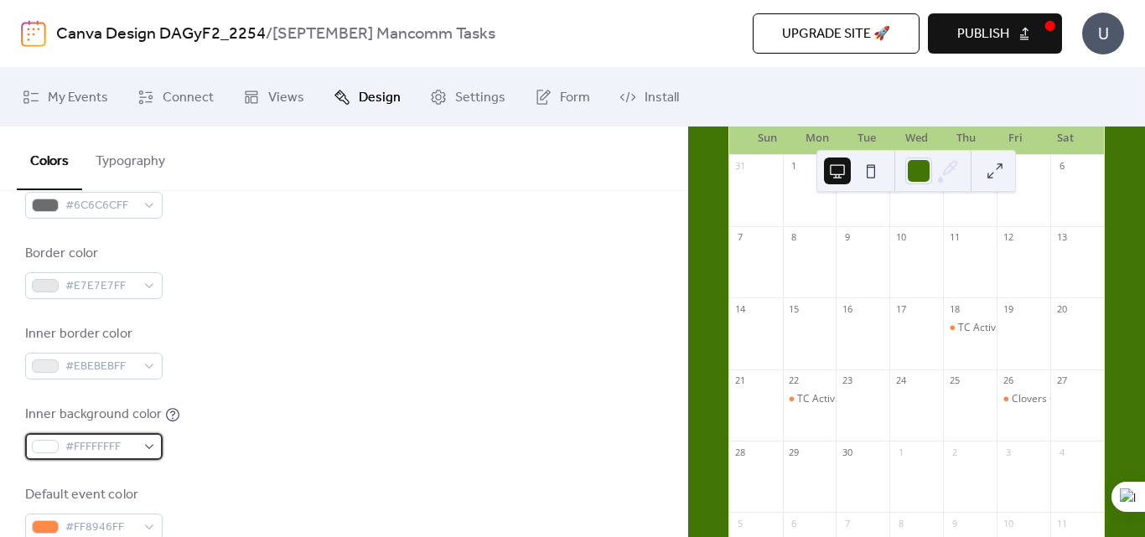
click at [117, 451] on span "#FFFFFFFF" at bounding box center [100, 448] width 70 height 20
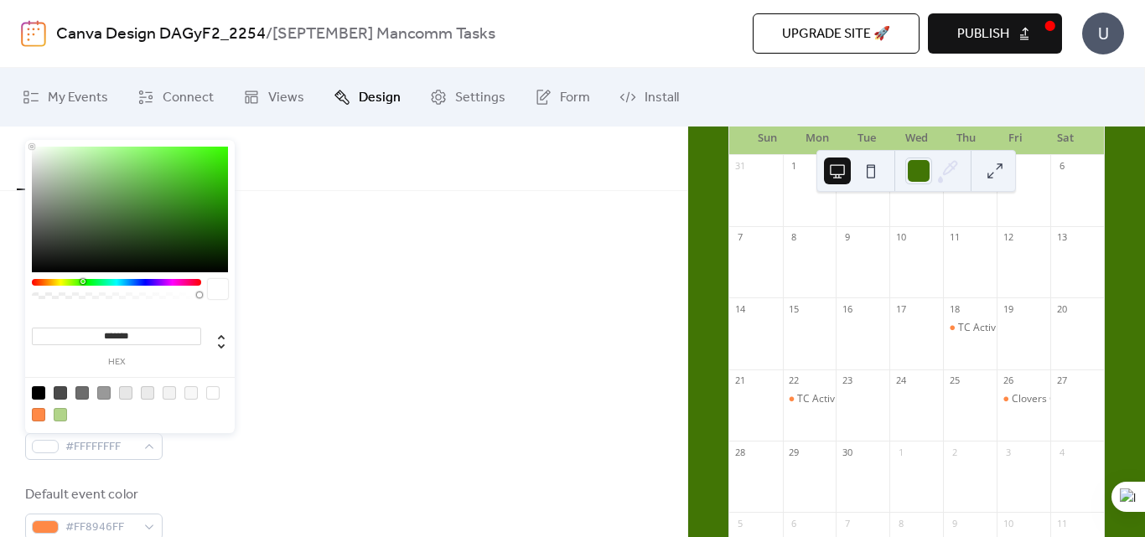
click at [82, 281] on div at bounding box center [116, 282] width 169 height 7
click at [61, 412] on div at bounding box center [60, 414] width 13 height 13
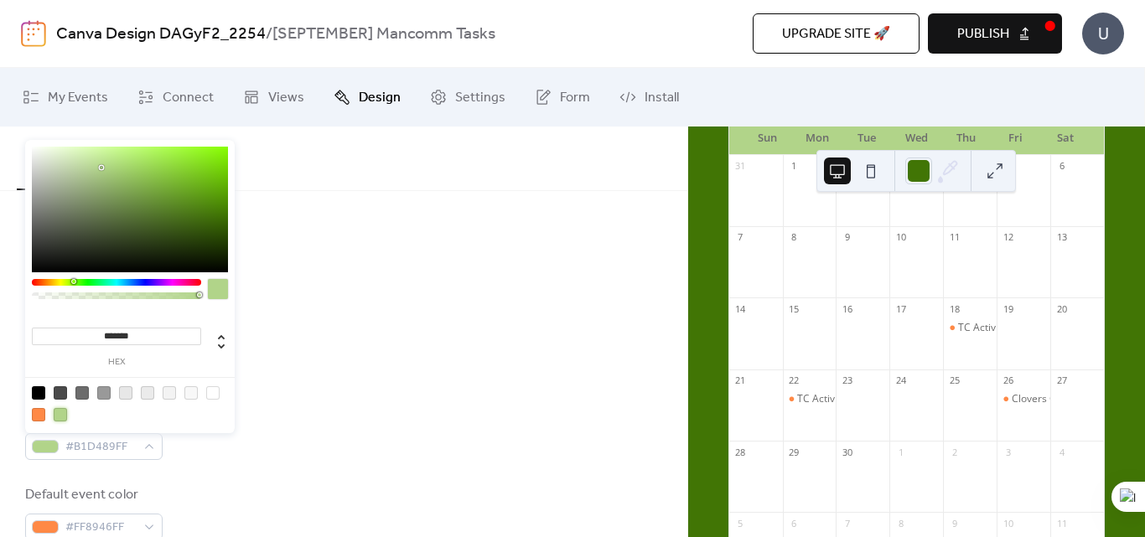
type input "*******"
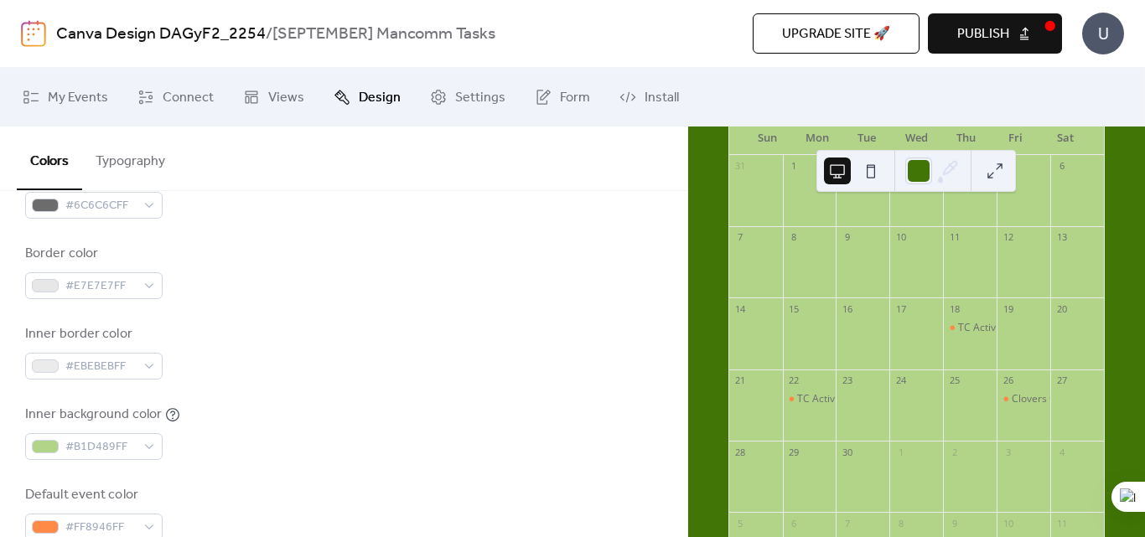
click at [324, 348] on div "Inner border color #EBEBEBFF" at bounding box center [343, 351] width 637 height 55
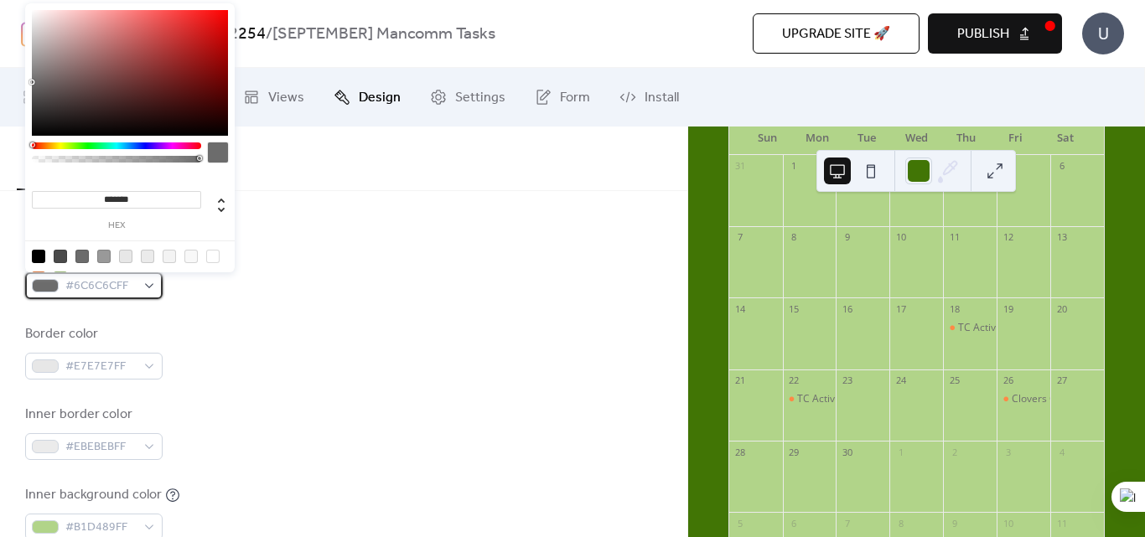
click at [151, 288] on div "#6C6C6CFF" at bounding box center [93, 285] width 137 height 27
click at [212, 256] on div at bounding box center [212, 256] width 13 height 13
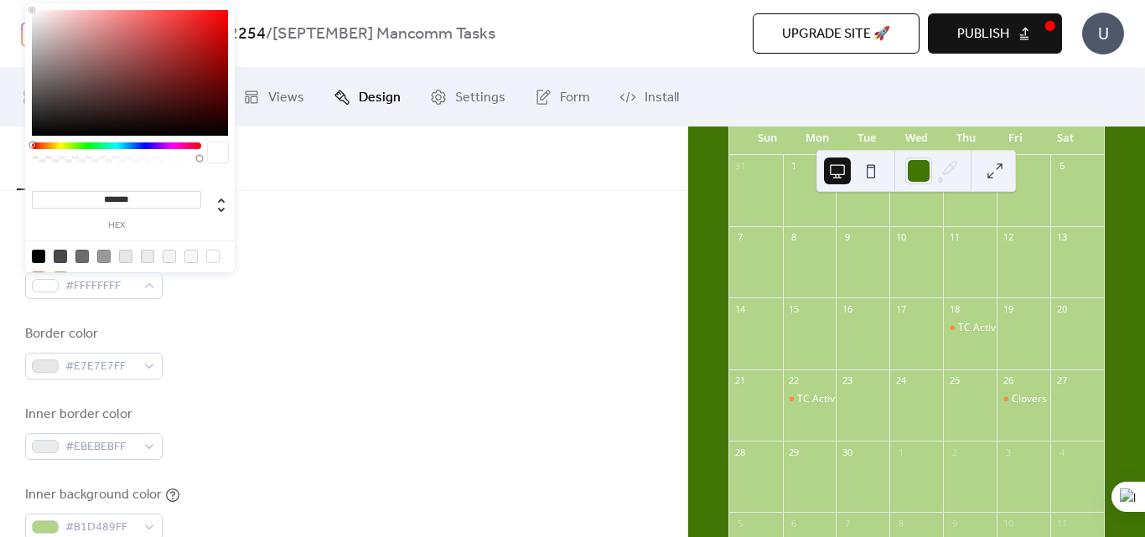
click at [194, 260] on div at bounding box center [190, 256] width 13 height 13
type input "*******"
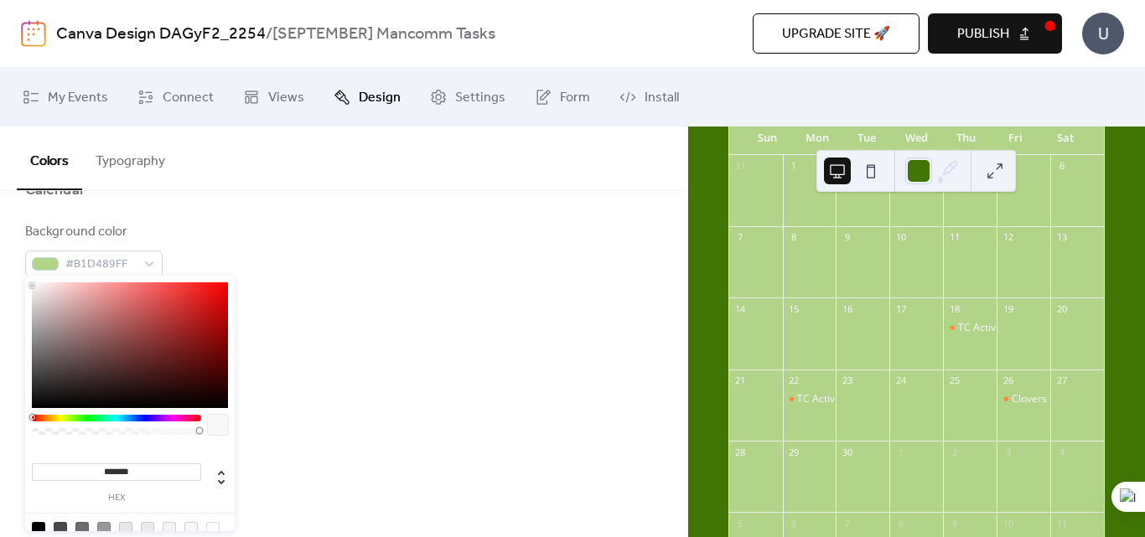
scroll to position [0, 0]
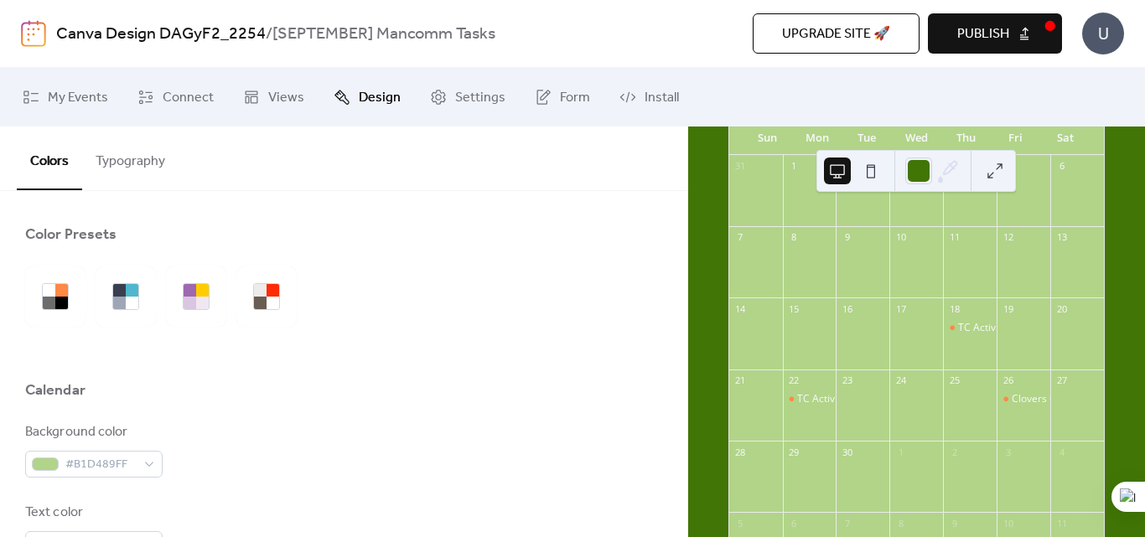
click at [384, 336] on div at bounding box center [343, 354] width 637 height 54
click at [146, 165] on button "Typography" at bounding box center [130, 158] width 96 height 62
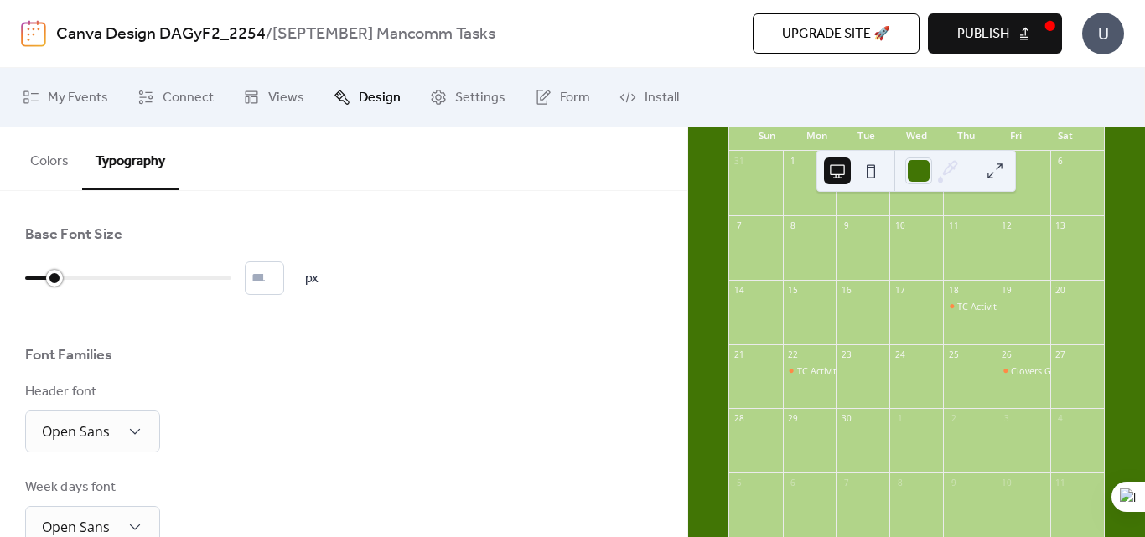
type input "**"
drag, startPoint x: 35, startPoint y: 278, endPoint x: 66, endPoint y: 277, distance: 31.1
click at [54, 277] on div at bounding box center [39, 278] width 29 height 27
click at [262, 108] on link "Views" at bounding box center [274, 97] width 86 height 45
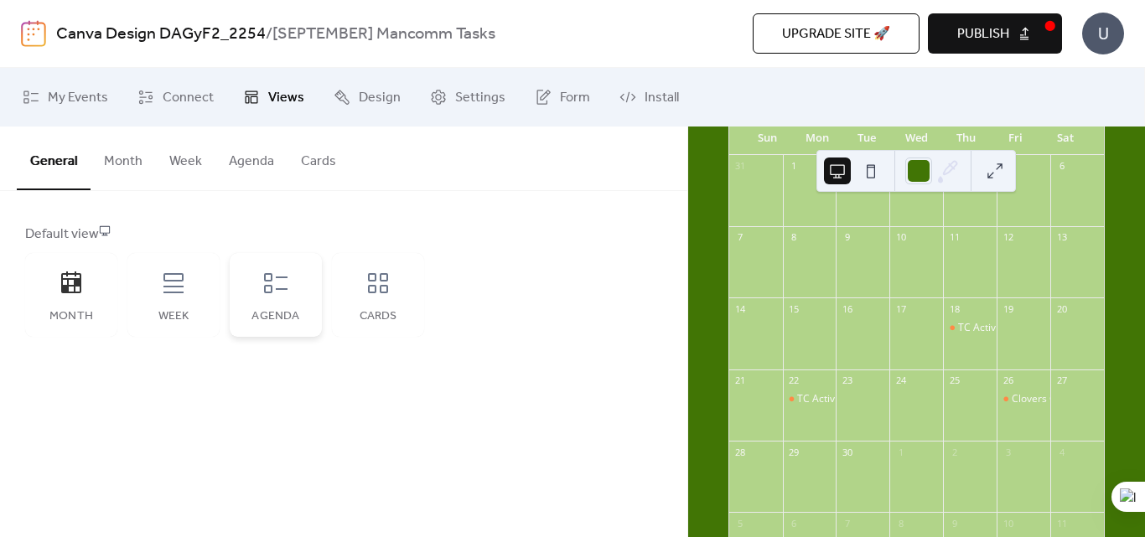
click at [266, 312] on div "Agenda" at bounding box center [275, 316] width 59 height 13
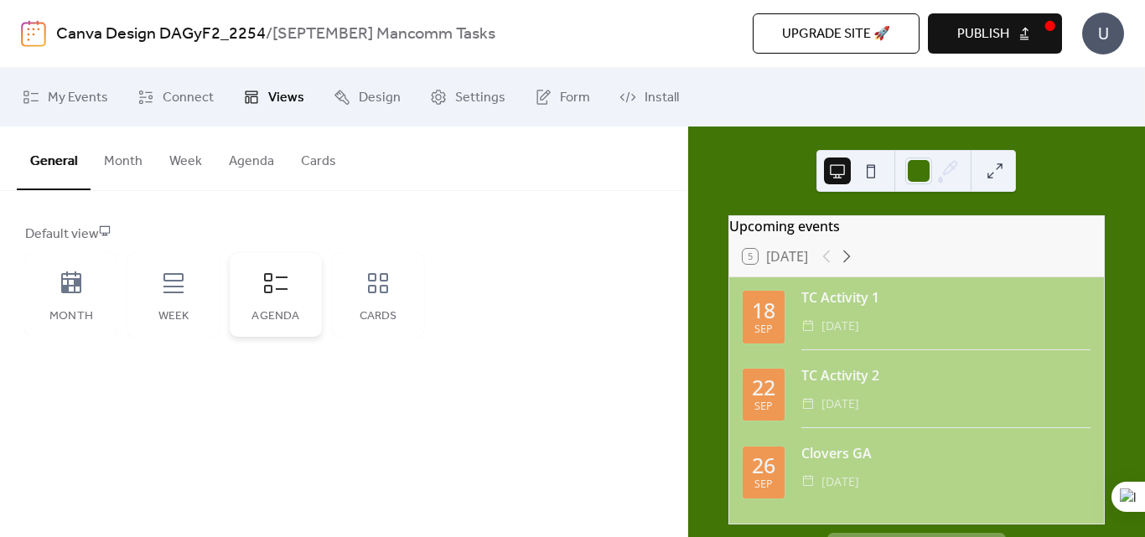
click at [266, 312] on div "Agenda" at bounding box center [275, 316] width 59 height 13
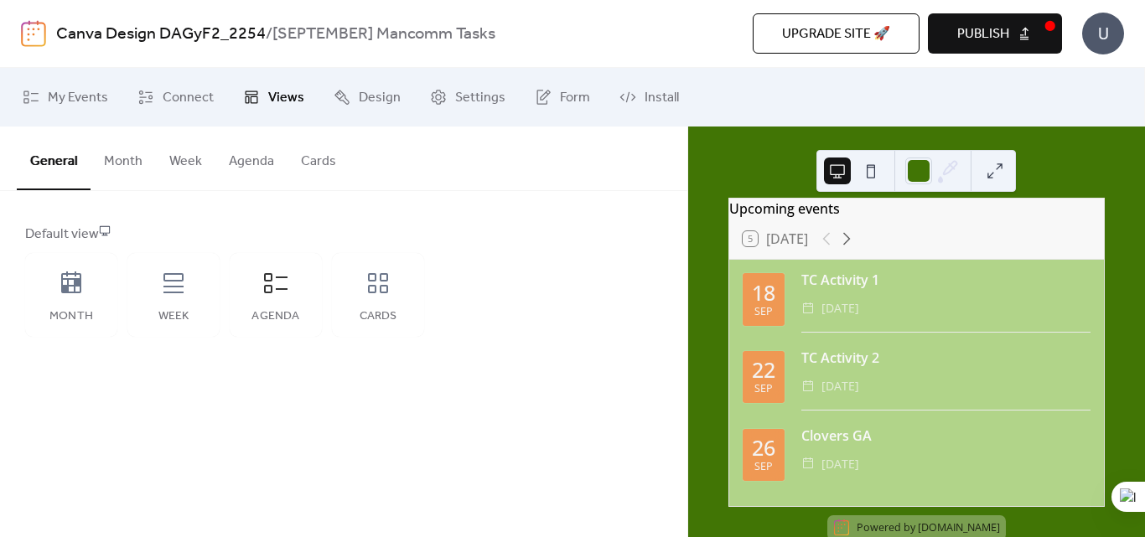
scroll to position [19, 0]
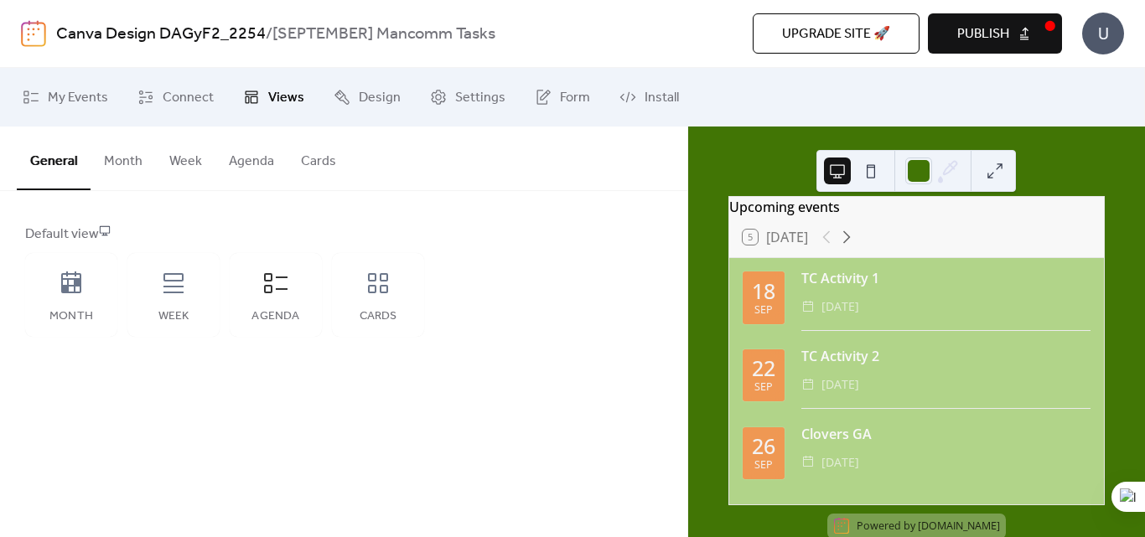
drag, startPoint x: 916, startPoint y: 225, endPoint x: 995, endPoint y: 174, distance: 94.4
click at [995, 174] on button at bounding box center [995, 171] width 27 height 27
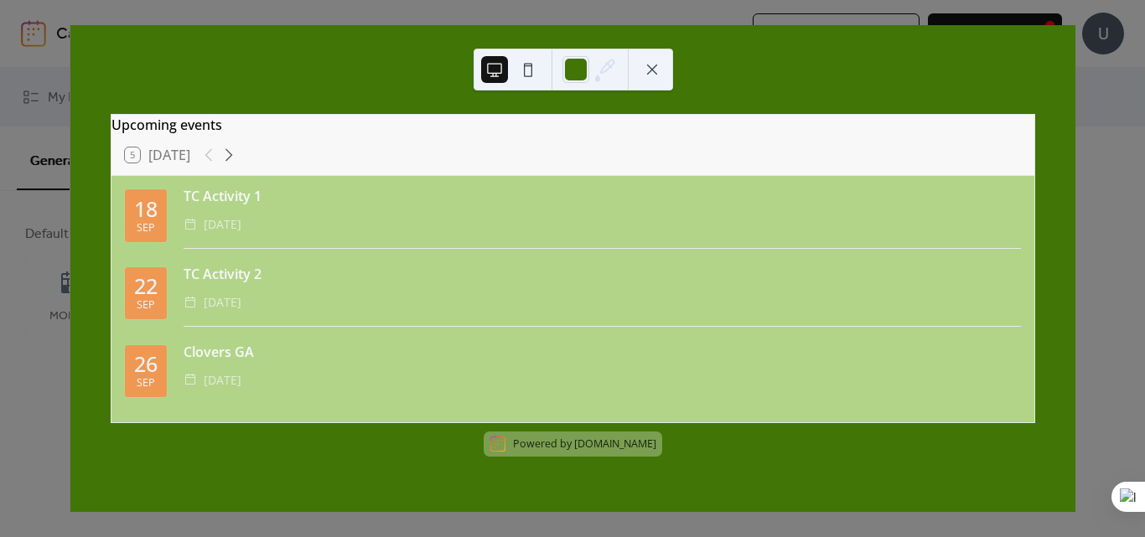
scroll to position [0, 0]
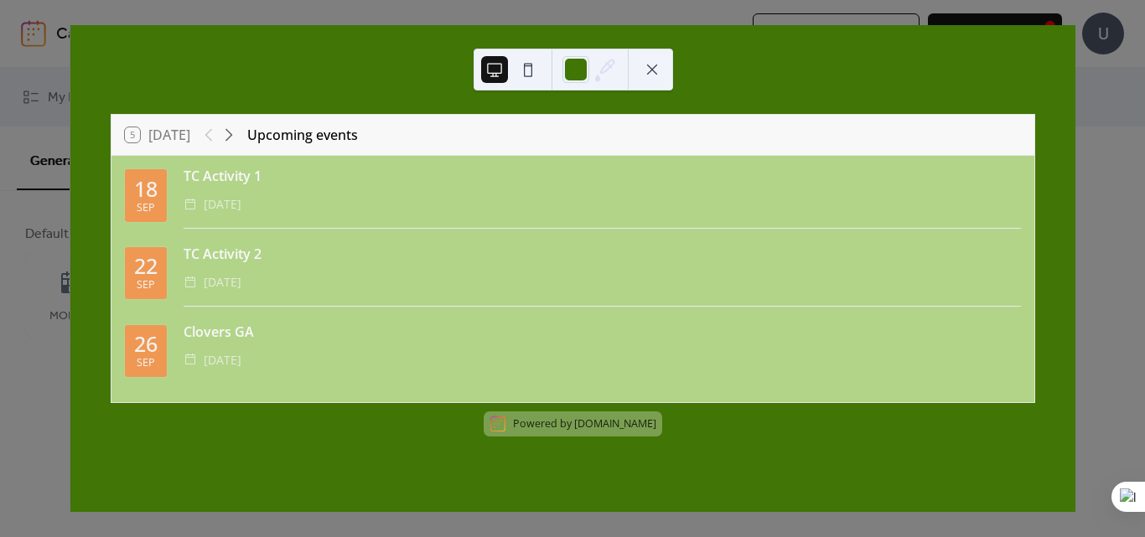
click at [651, 61] on button at bounding box center [652, 69] width 27 height 27
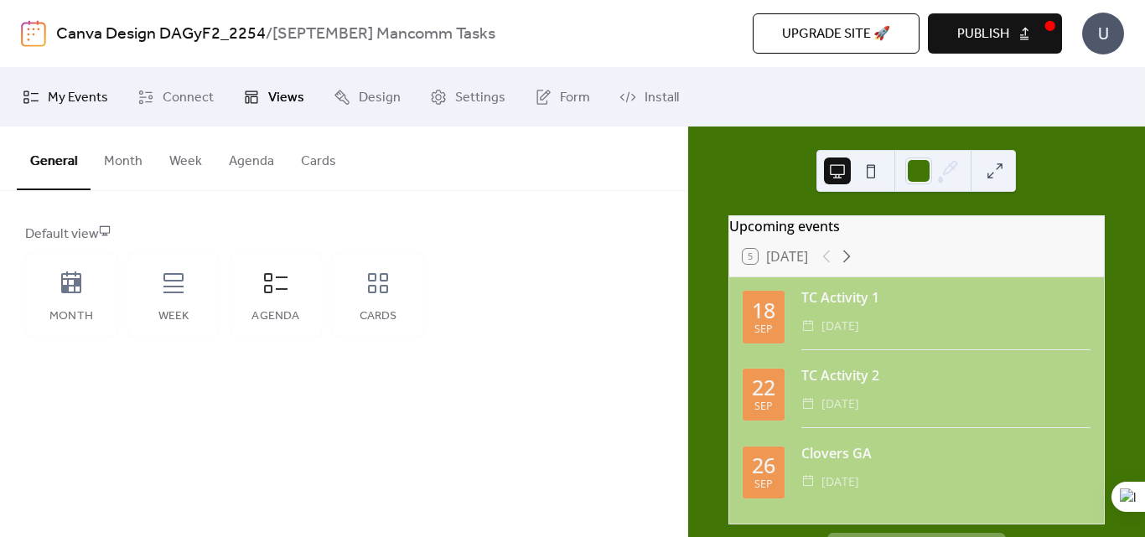
click at [62, 94] on span "My Events" at bounding box center [78, 98] width 60 height 20
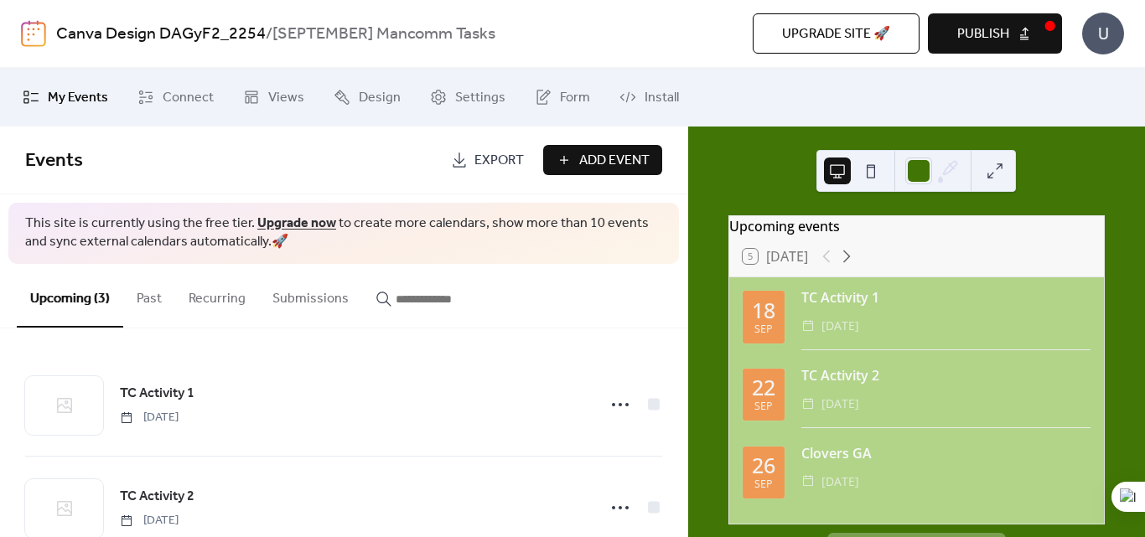
click at [613, 170] on span "Add Event" at bounding box center [614, 161] width 70 height 20
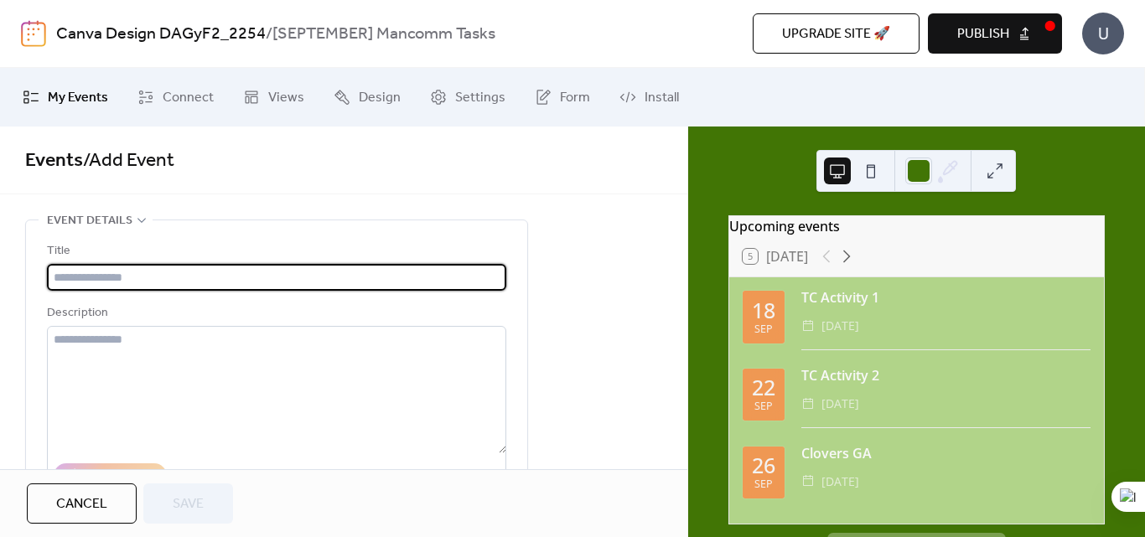
click at [119, 494] on button "Cancel" at bounding box center [82, 504] width 110 height 40
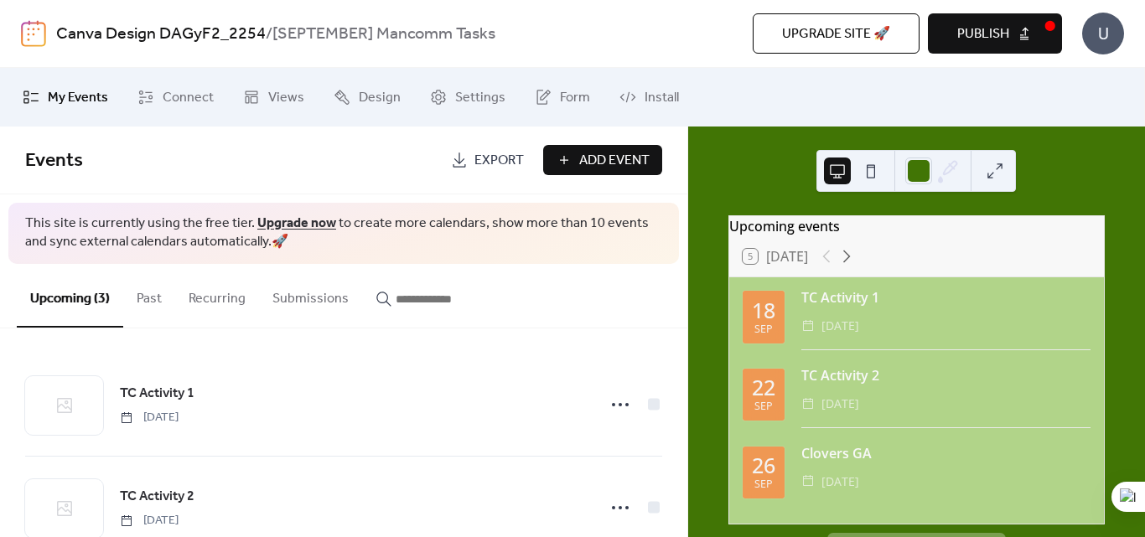
click at [968, 24] on span "Publish" at bounding box center [983, 34] width 52 height 20
